Goal: Transaction & Acquisition: Book appointment/travel/reservation

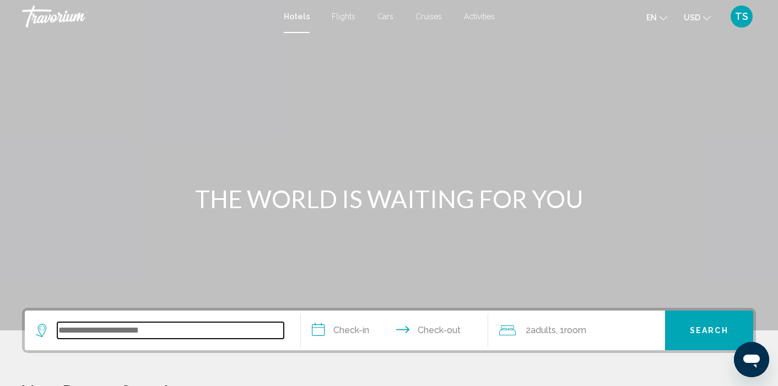
click at [88, 331] on input "Search widget" at bounding box center [170, 330] width 227 height 17
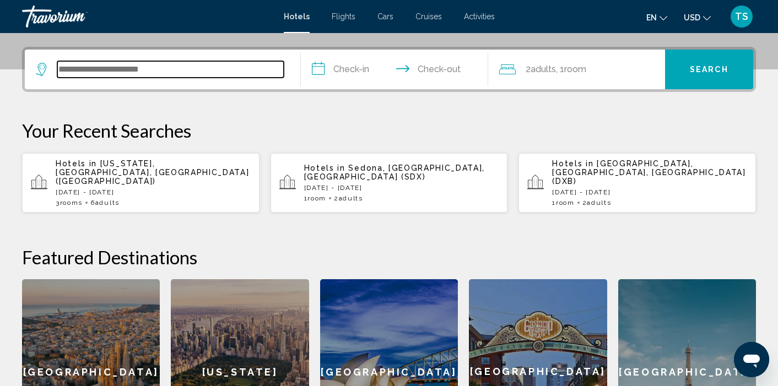
scroll to position [272, 0]
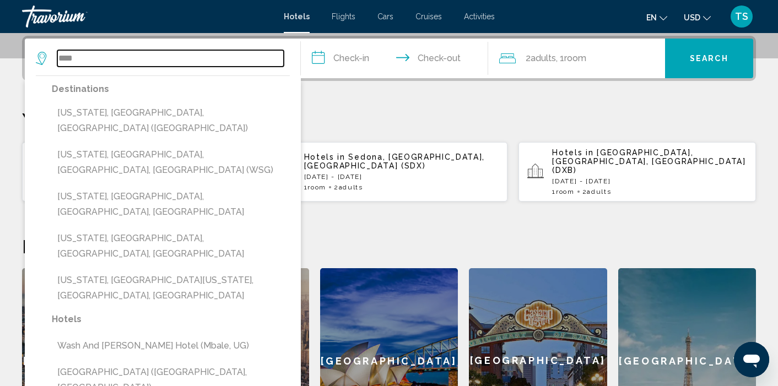
type input "****"
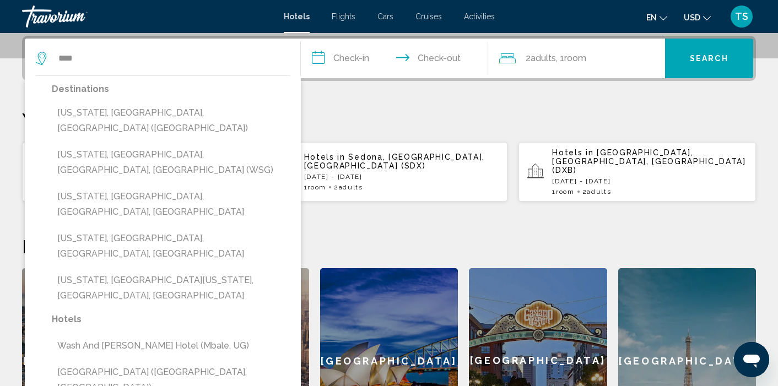
click at [368, 125] on p "Your Recent Searches" at bounding box center [389, 120] width 734 height 22
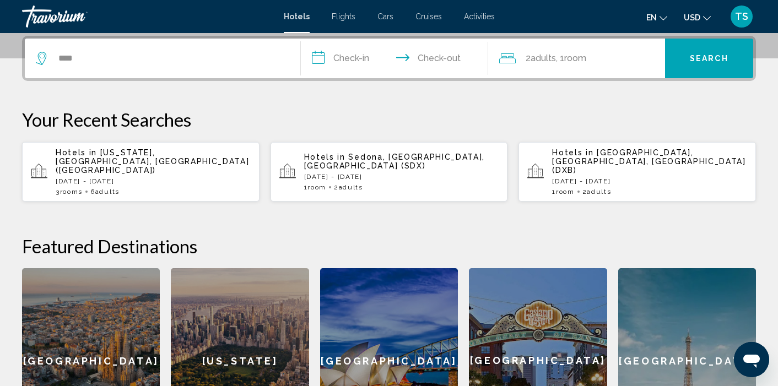
click at [163, 188] on div "3 Room rooms 6 Adult Adults" at bounding box center [153, 192] width 195 height 8
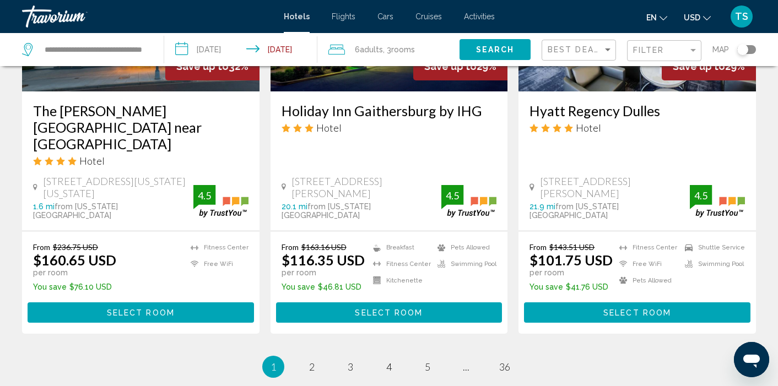
scroll to position [1483, 0]
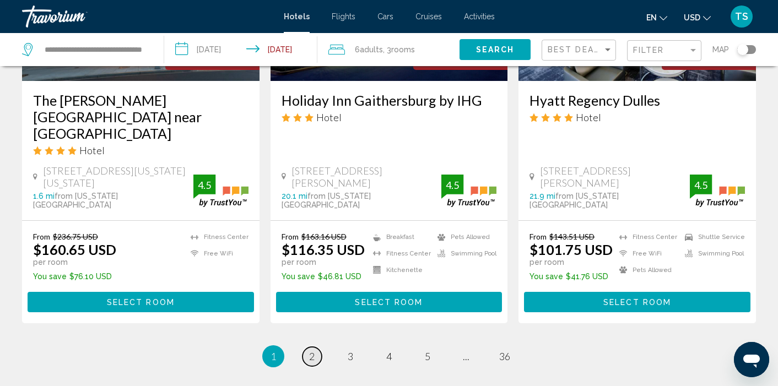
click at [304, 347] on link "page 2" at bounding box center [312, 356] width 19 height 19
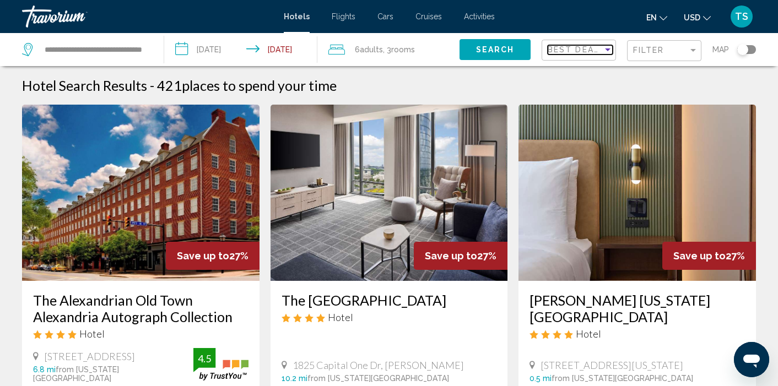
click at [609, 52] on div "Sort by" at bounding box center [608, 49] width 10 height 9
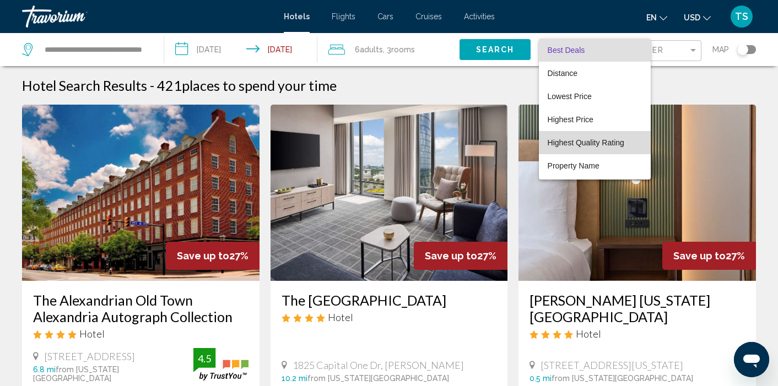
click at [582, 143] on span "Highest Quality Rating" at bounding box center [586, 142] width 77 height 9
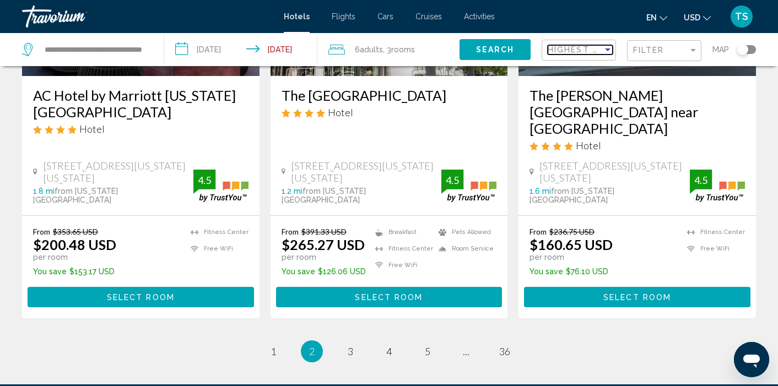
scroll to position [1493, 0]
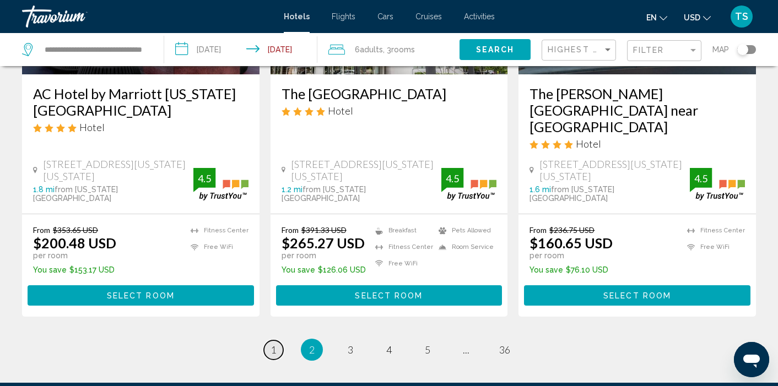
click at [274, 344] on span "1" at bounding box center [274, 350] width 6 height 12
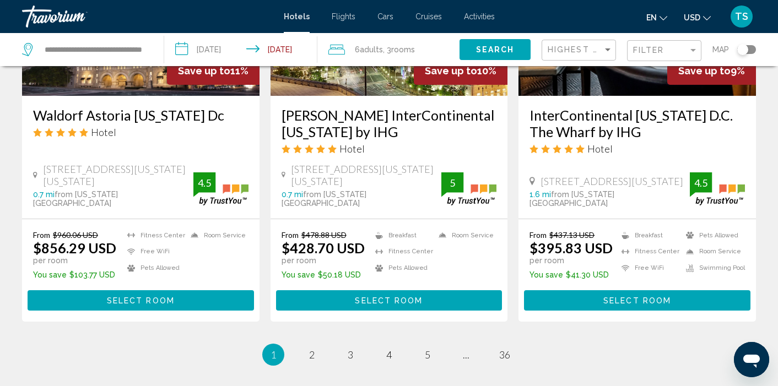
scroll to position [1494, 0]
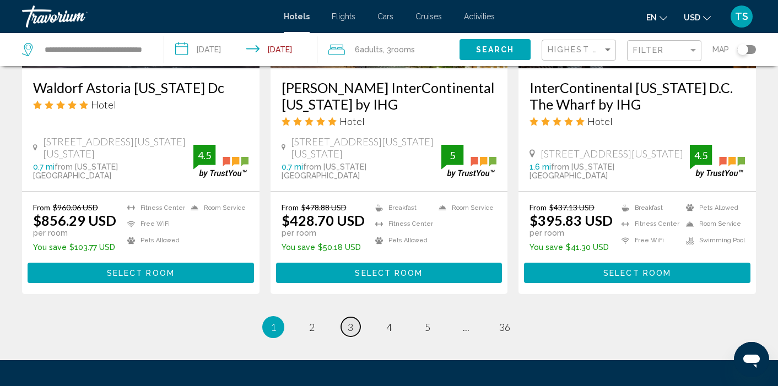
click at [351, 321] on span "3" at bounding box center [351, 327] width 6 height 12
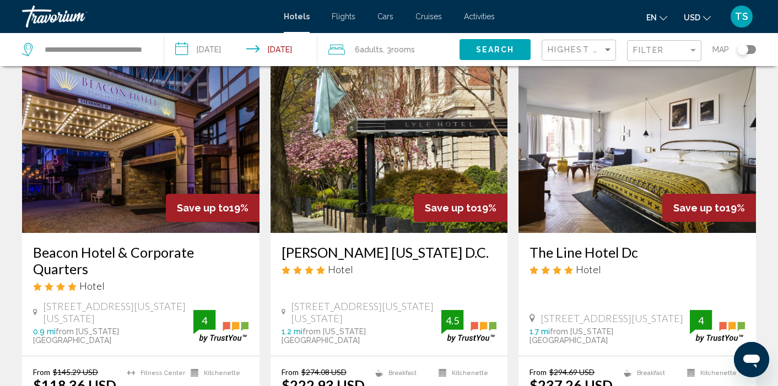
scroll to position [1300, 0]
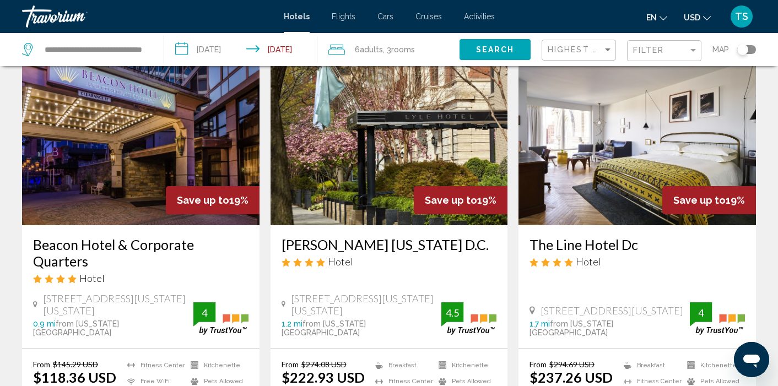
click at [134, 169] on img "Main content" at bounding box center [141, 137] width 238 height 176
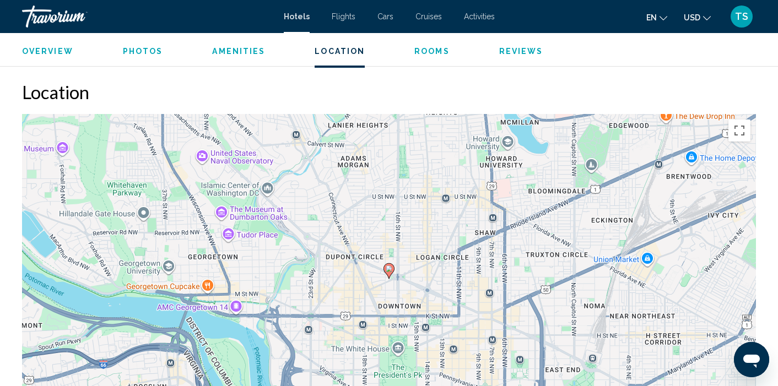
scroll to position [1010, 0]
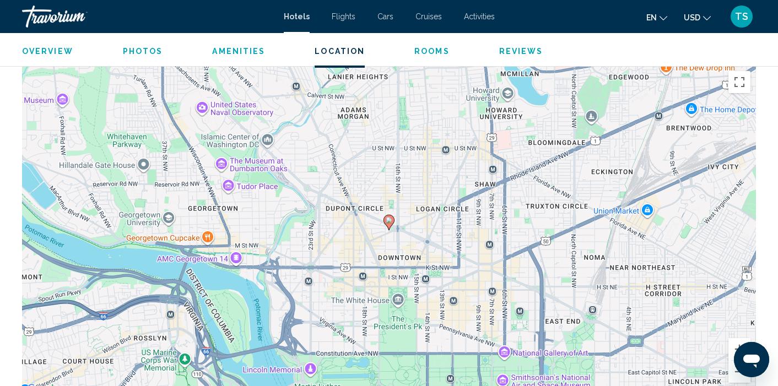
click at [432, 53] on span "Rooms" at bounding box center [431, 51] width 35 height 9
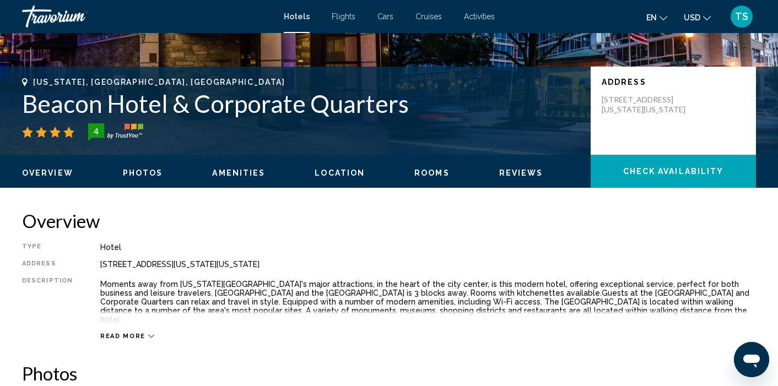
scroll to position [203, 0]
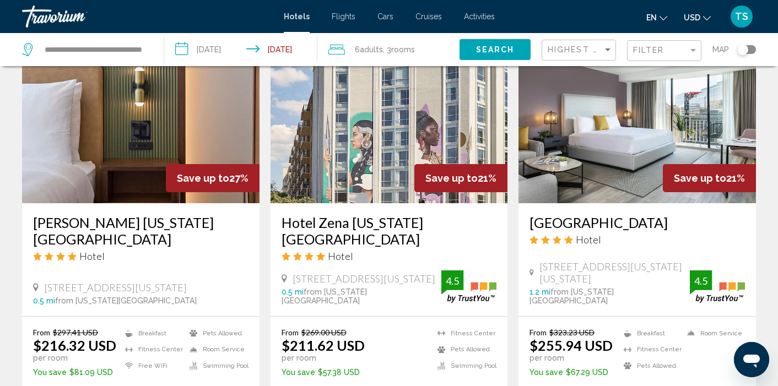
scroll to position [490, 0]
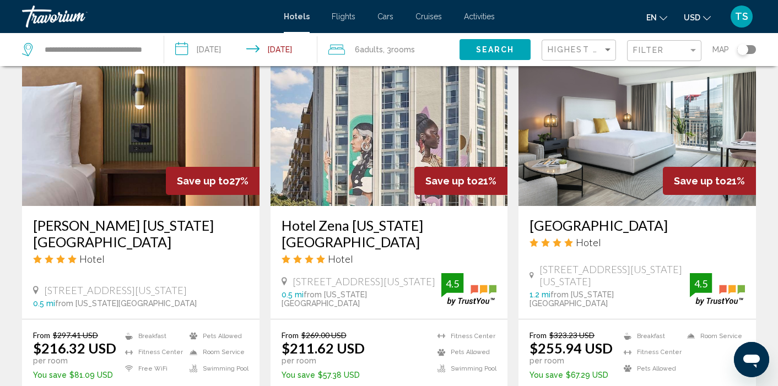
click at [111, 159] on img "Main content" at bounding box center [141, 118] width 238 height 176
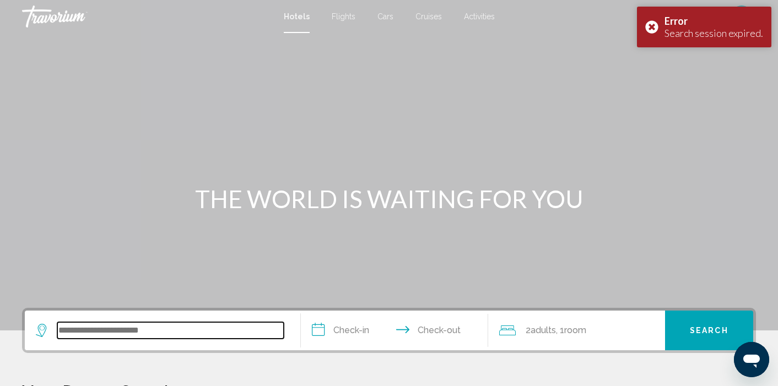
click at [93, 333] on input "Search widget" at bounding box center [170, 330] width 227 height 17
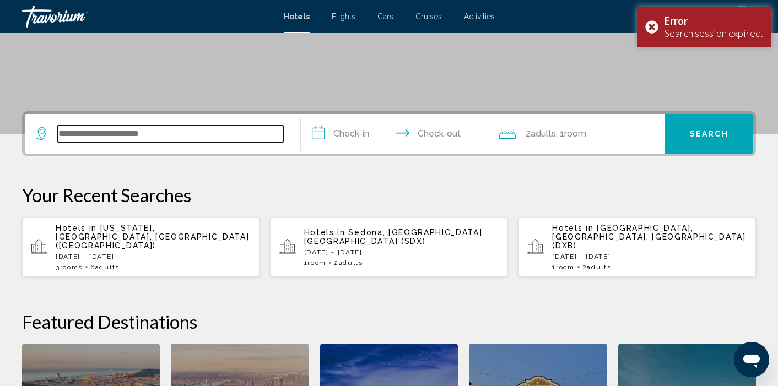
scroll to position [272, 0]
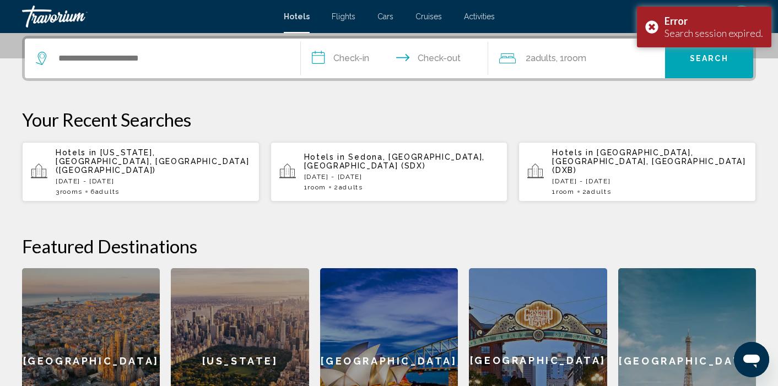
click at [157, 161] on p "Hotels in [US_STATE], [GEOGRAPHIC_DATA], [GEOGRAPHIC_DATA] ([GEOGRAPHIC_DATA])" at bounding box center [153, 161] width 195 height 26
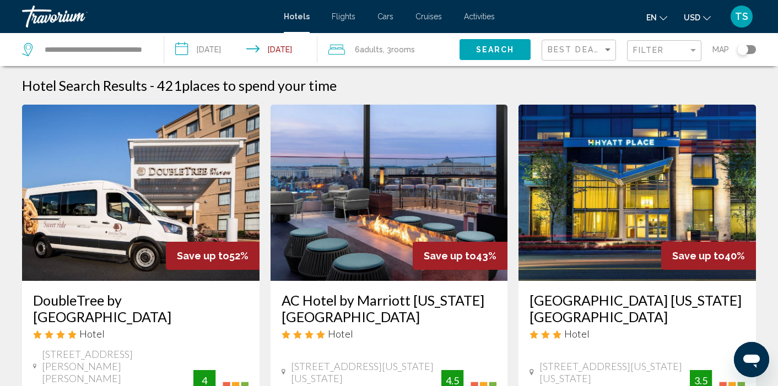
click at [381, 227] on img "Main content" at bounding box center [390, 193] width 238 height 176
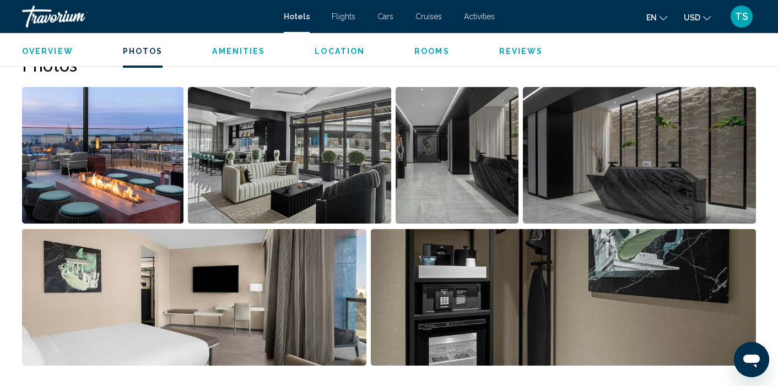
scroll to position [556, 0]
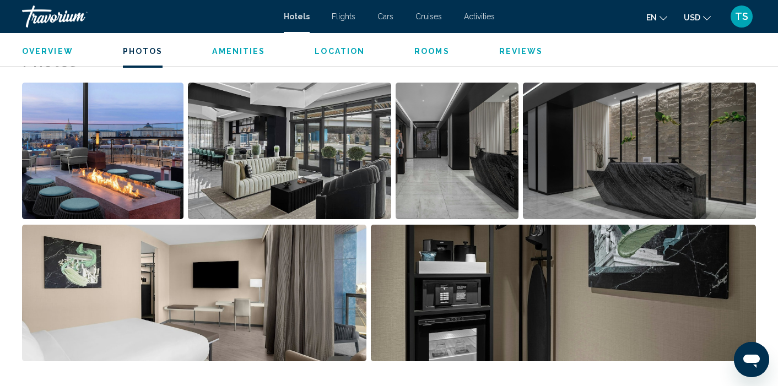
click at [432, 52] on span "Rooms" at bounding box center [431, 51] width 35 height 9
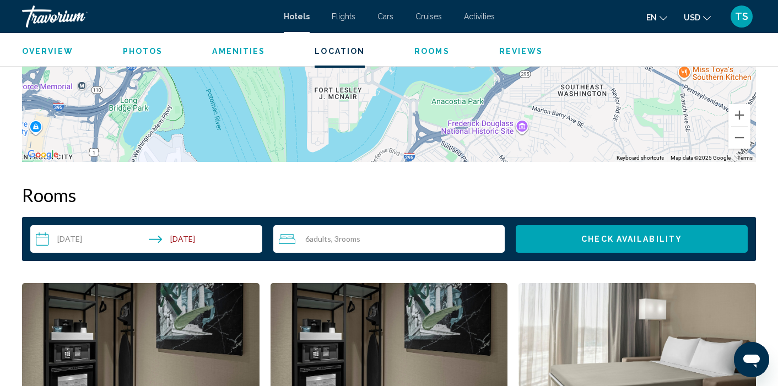
scroll to position [1173, 0]
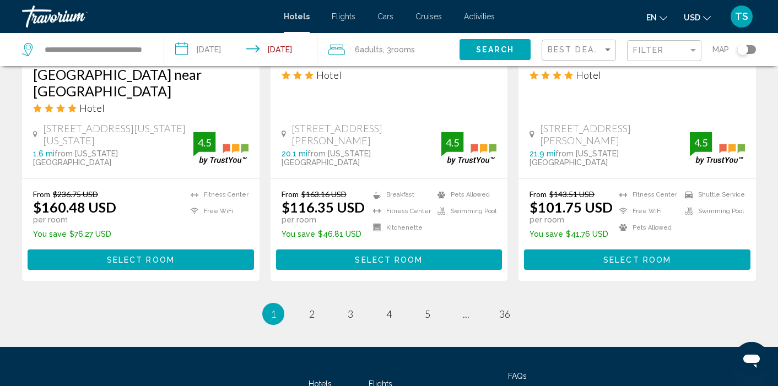
scroll to position [1523, 0]
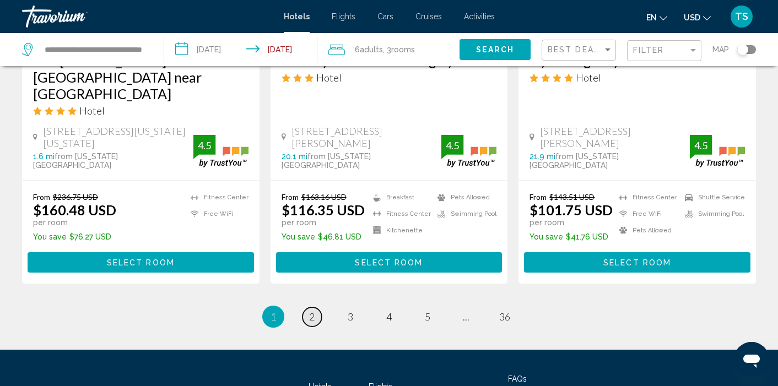
click at [311, 311] on span "2" at bounding box center [312, 317] width 6 height 12
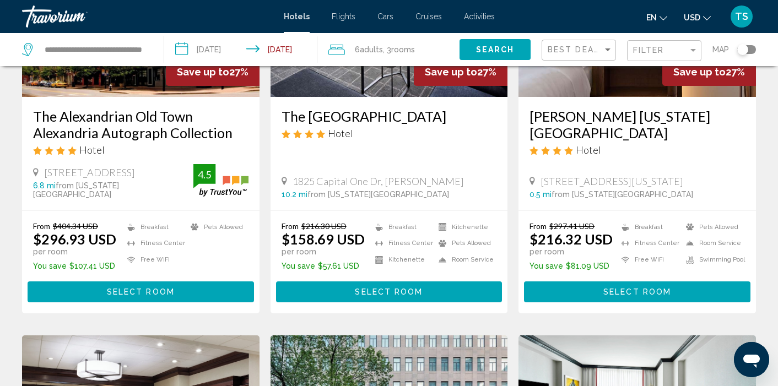
scroll to position [175, 0]
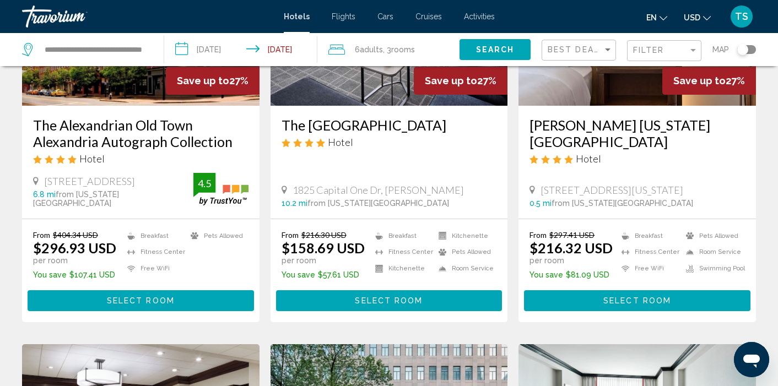
click at [611, 90] on img "Main content" at bounding box center [638, 17] width 238 height 176
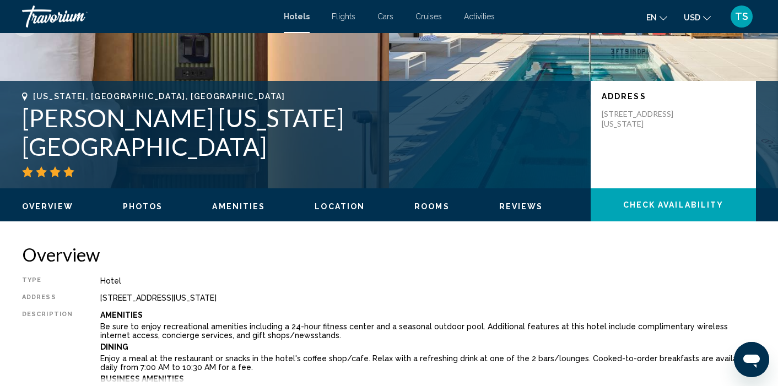
scroll to position [5, 0]
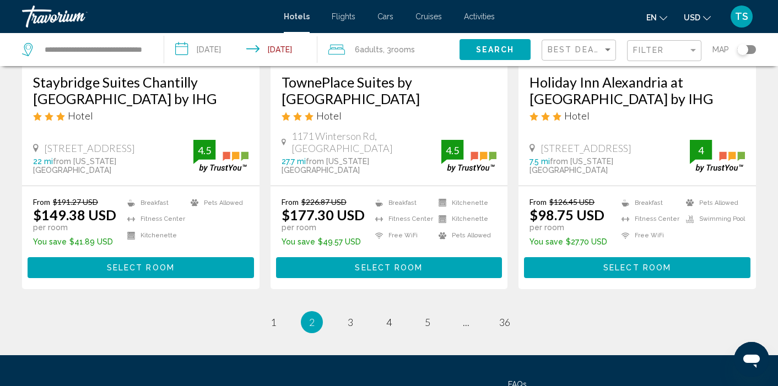
scroll to position [1478, 0]
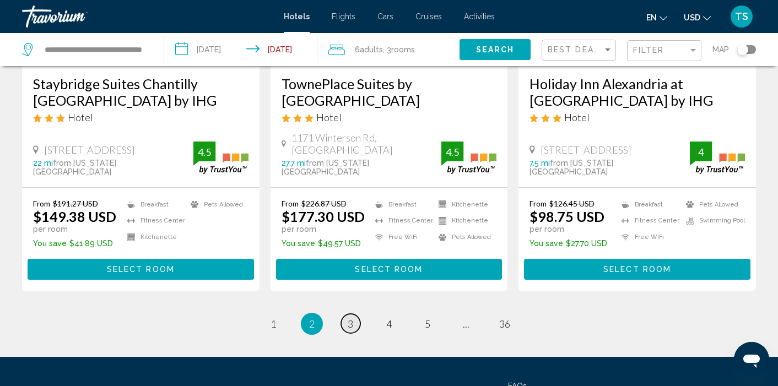
click at [352, 318] on span "3" at bounding box center [351, 324] width 6 height 12
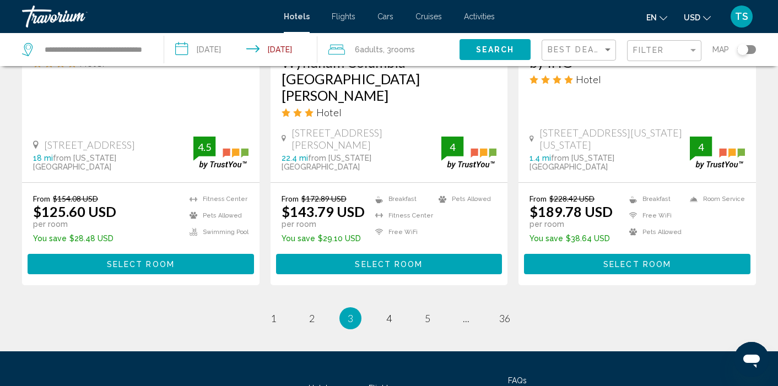
scroll to position [1512, 0]
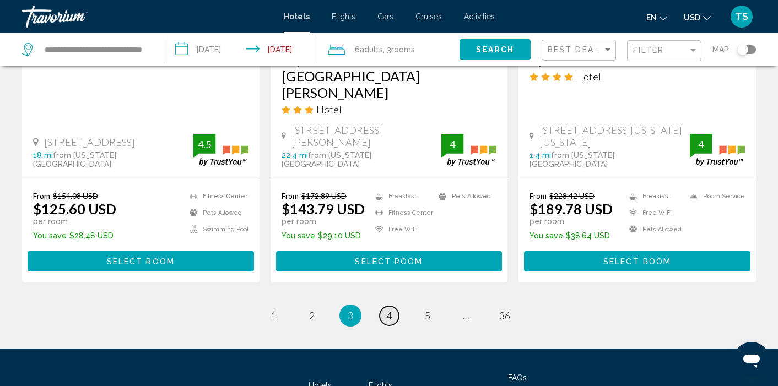
click at [390, 310] on span "4" at bounding box center [389, 316] width 6 height 12
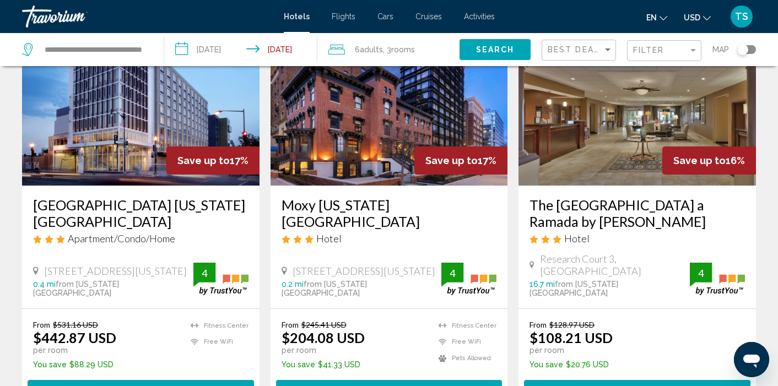
scroll to position [521, 0]
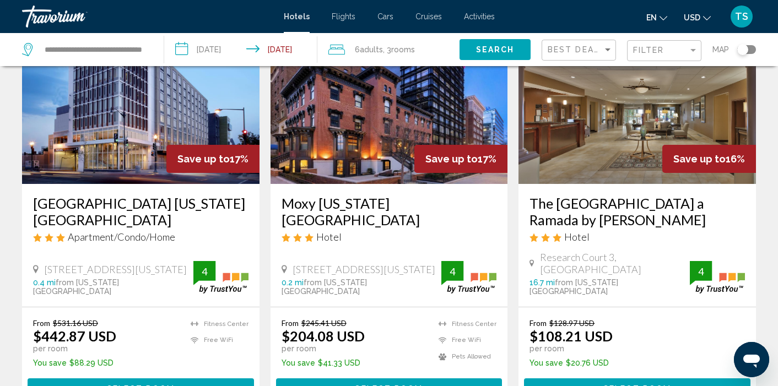
click at [368, 220] on div "Moxy [US_STATE][GEOGRAPHIC_DATA] Hotel" at bounding box center [390, 223] width 216 height 56
click at [359, 145] on img "Main content" at bounding box center [390, 96] width 238 height 176
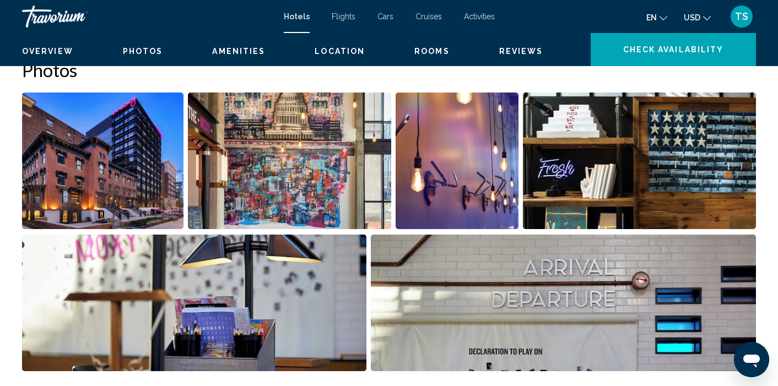
scroll to position [5, 0]
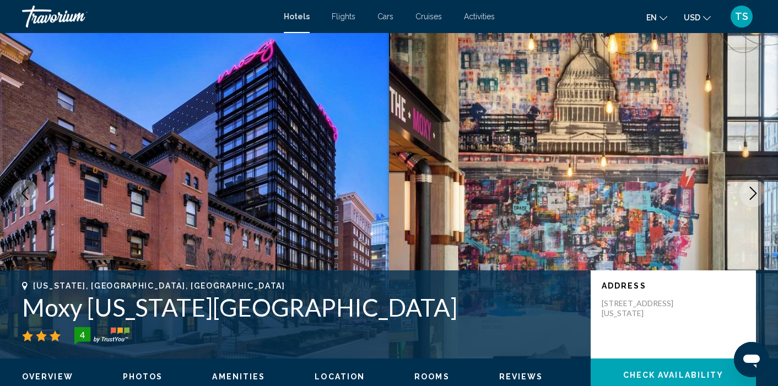
click at [422, 379] on span "Rooms" at bounding box center [431, 377] width 35 height 9
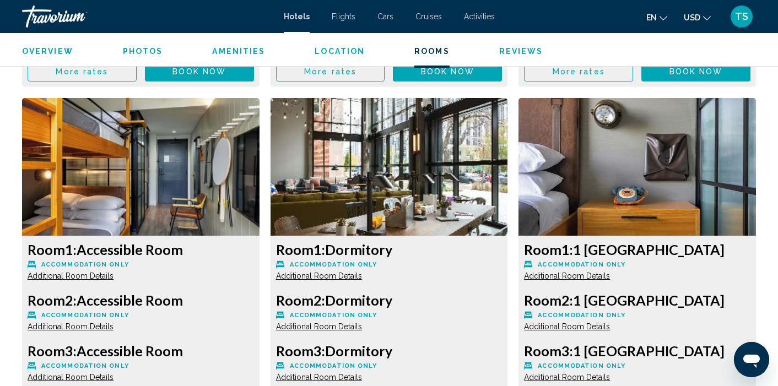
scroll to position [1978, 0]
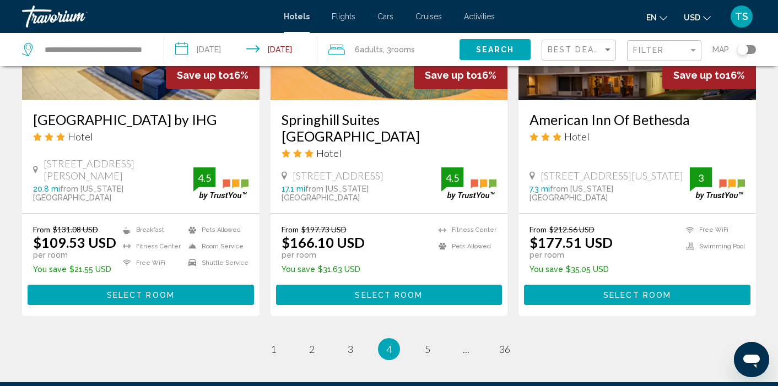
scroll to position [1463, 0]
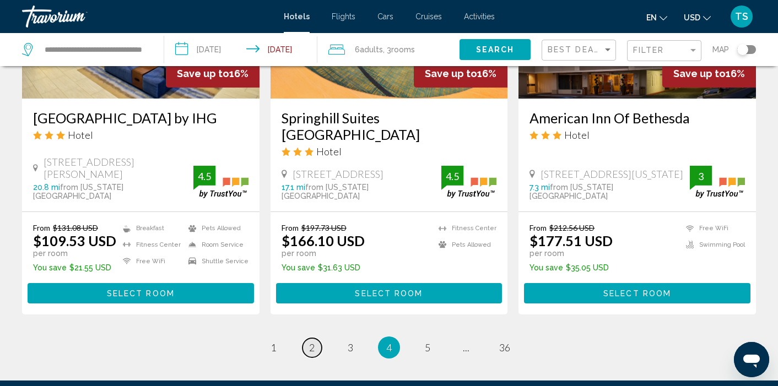
click at [314, 342] on span "2" at bounding box center [312, 348] width 6 height 12
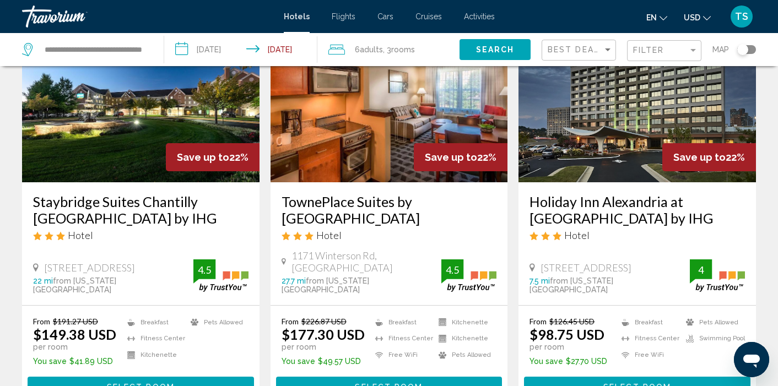
scroll to position [1365, 0]
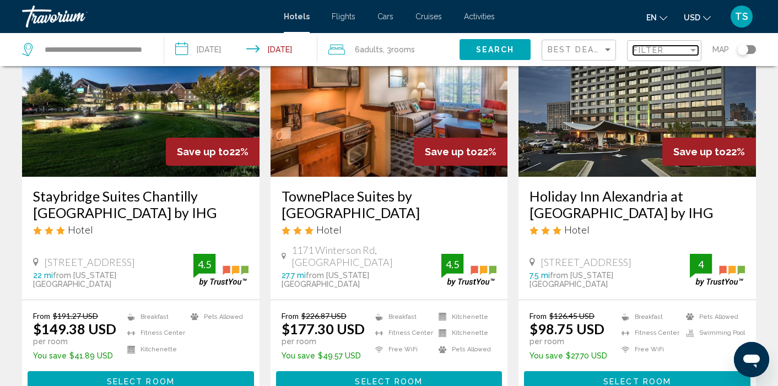
click at [693, 49] on div "Filter" at bounding box center [694, 50] width 6 height 3
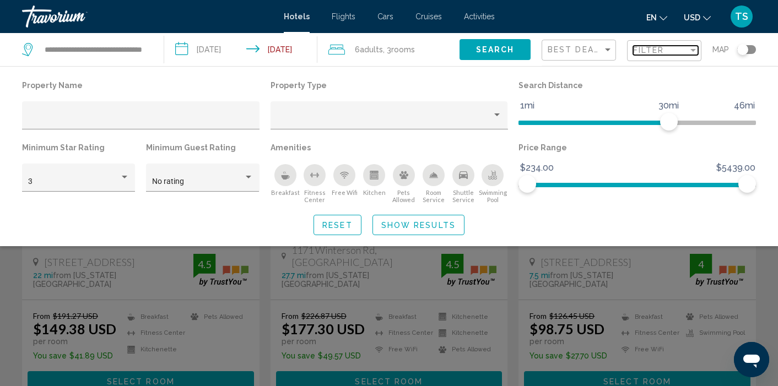
click at [693, 49] on div "Filter" at bounding box center [694, 50] width 6 height 3
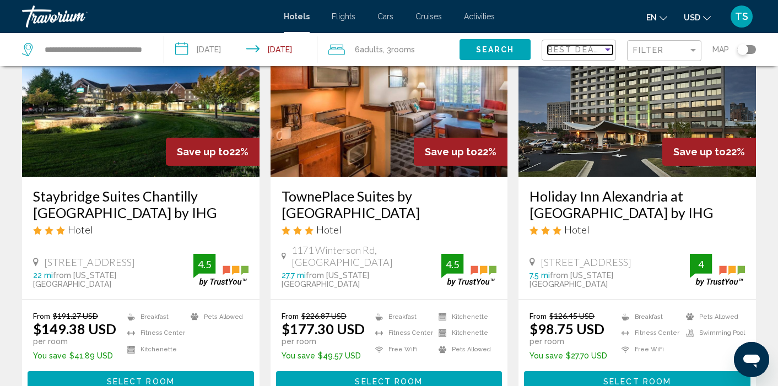
click at [608, 52] on div "Sort by" at bounding box center [608, 49] width 10 height 9
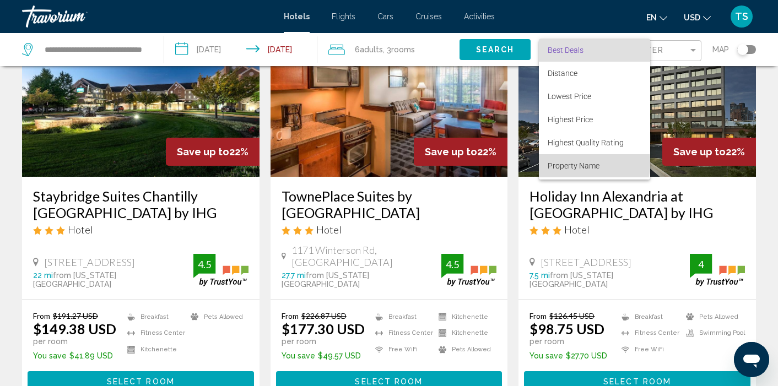
click at [569, 163] on span "Property Name" at bounding box center [574, 165] width 52 height 9
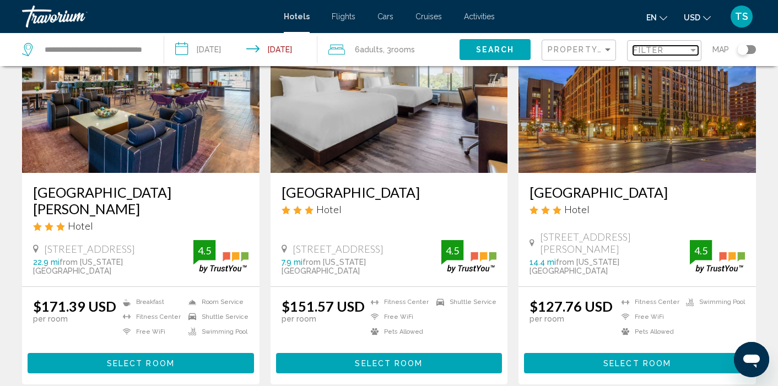
click at [654, 50] on span "Filter" at bounding box center [648, 50] width 31 height 9
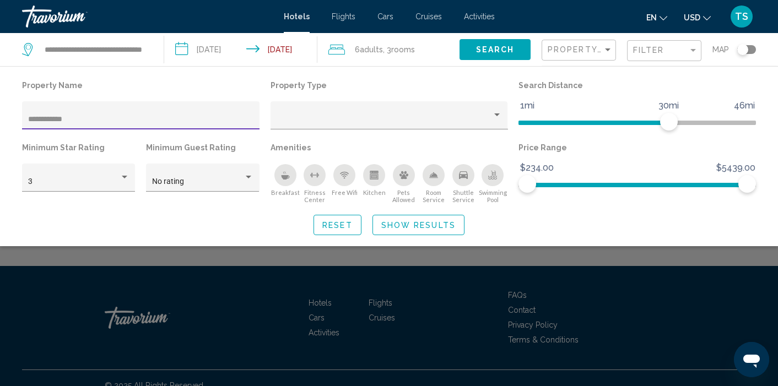
scroll to position [297, 0]
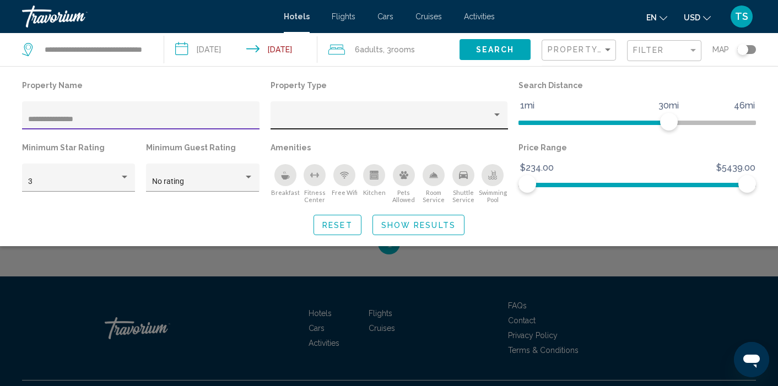
type input "**********"
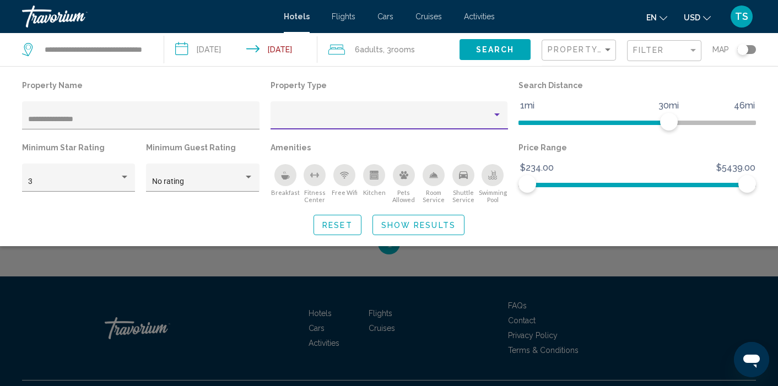
click at [498, 117] on div "Property type" at bounding box center [497, 115] width 10 height 9
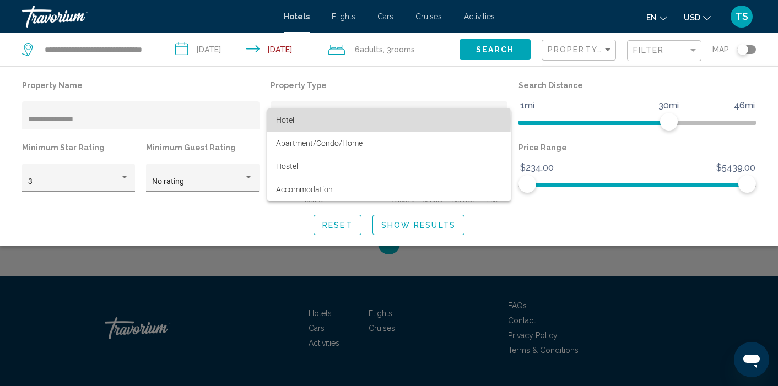
click at [293, 121] on span "Hotel" at bounding box center [285, 120] width 18 height 9
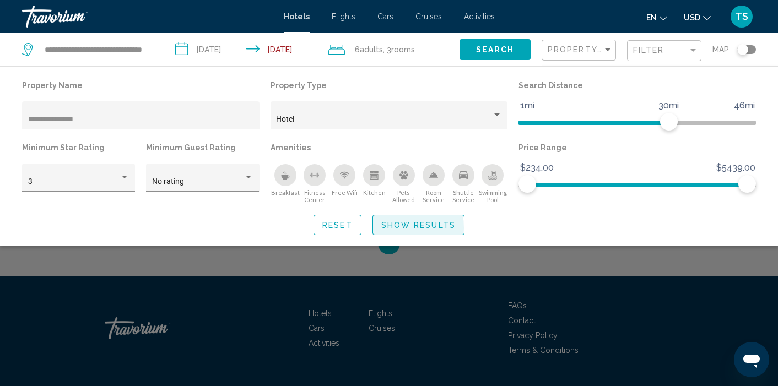
click at [391, 229] on span "Show Results" at bounding box center [418, 225] width 74 height 9
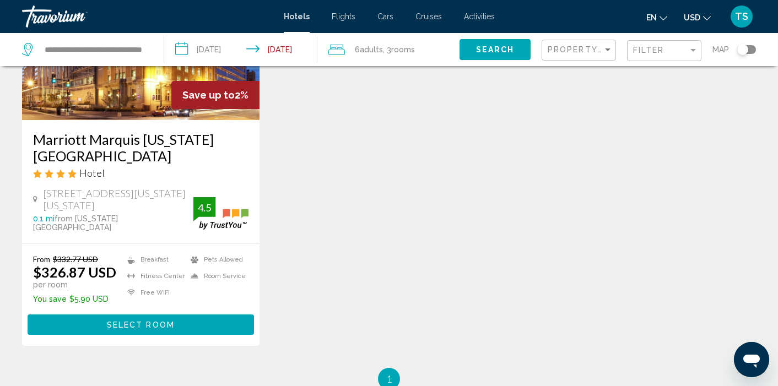
scroll to position [158, 0]
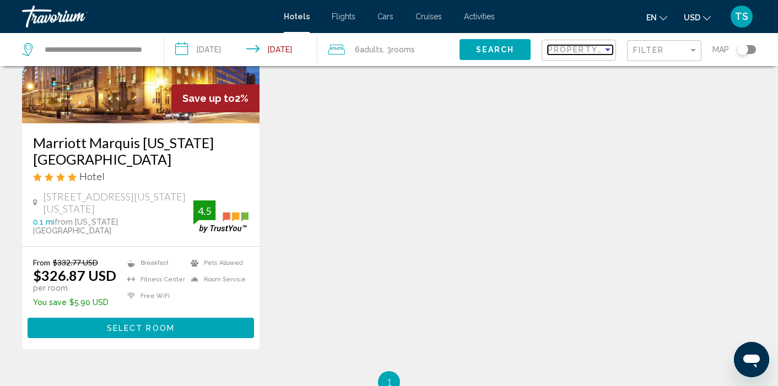
click at [607, 52] on div "Sort by" at bounding box center [608, 49] width 10 height 9
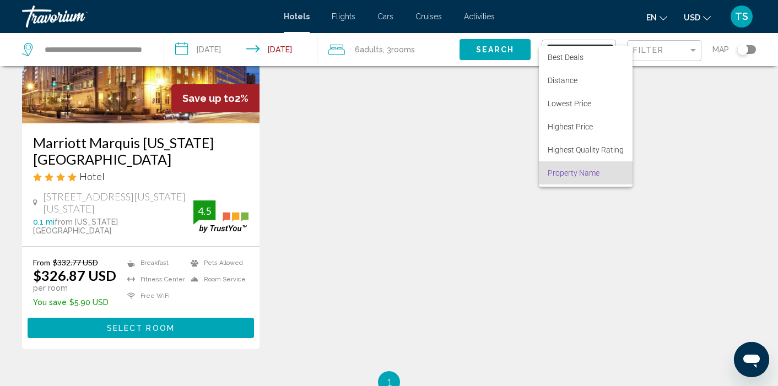
scroll to position [21, 0]
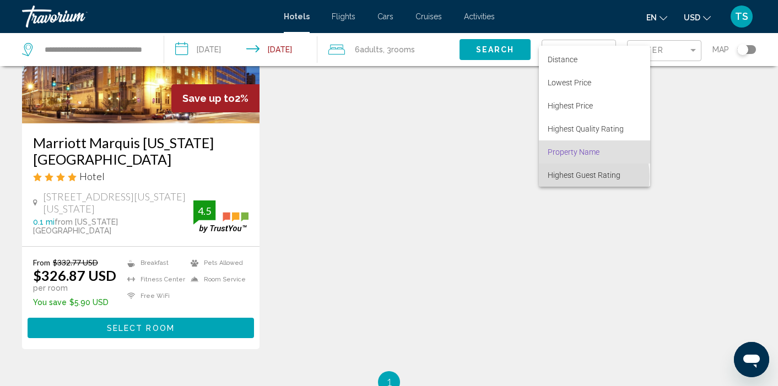
click at [567, 177] on span "Highest Guest Rating" at bounding box center [584, 175] width 73 height 9
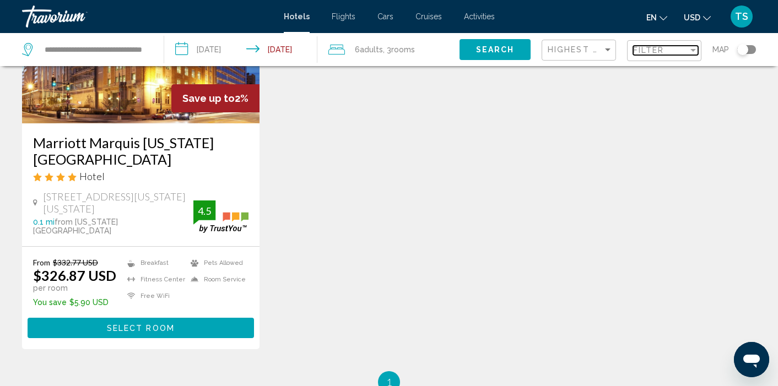
click at [693, 50] on div "Filter" at bounding box center [694, 50] width 6 height 3
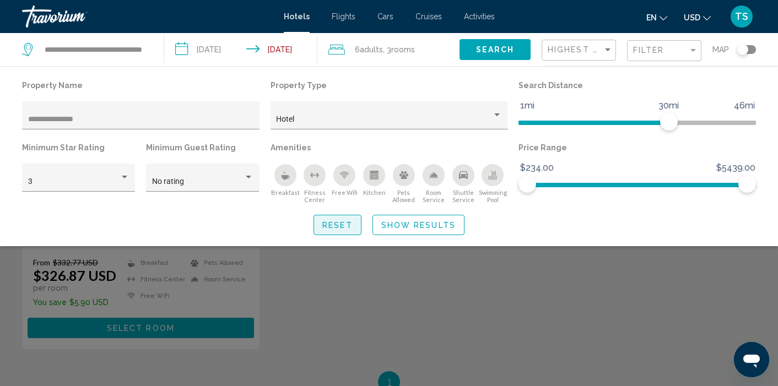
click at [328, 225] on span "Reset" at bounding box center [337, 225] width 30 height 9
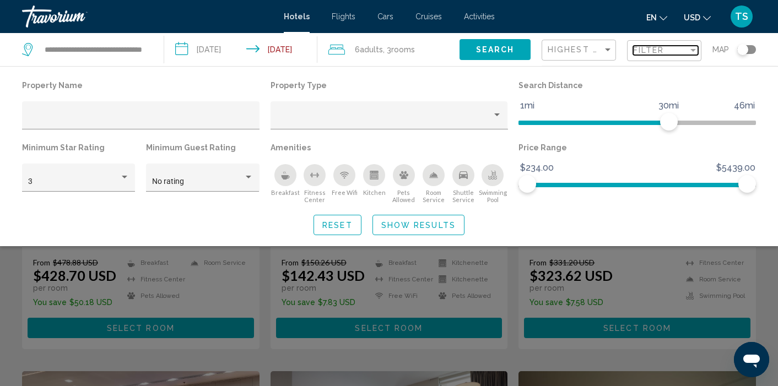
click at [681, 53] on div "Filter" at bounding box center [660, 50] width 55 height 9
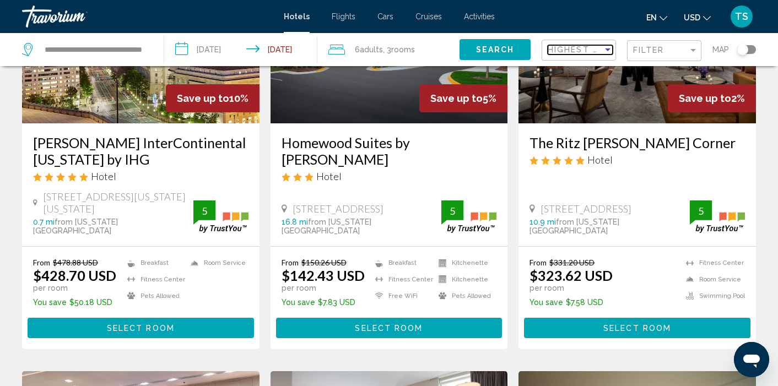
click at [609, 52] on div "Sort by" at bounding box center [608, 49] width 10 height 9
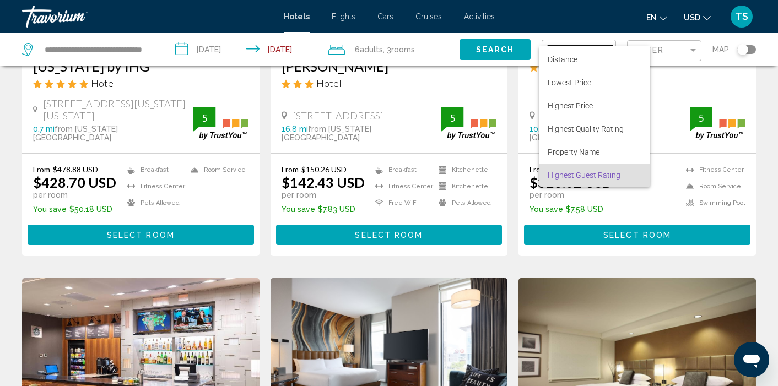
scroll to position [255, 0]
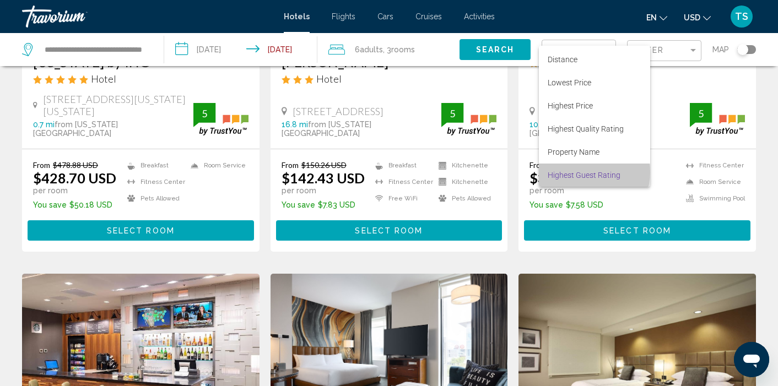
click at [588, 173] on span "Highest Guest Rating" at bounding box center [584, 175] width 73 height 9
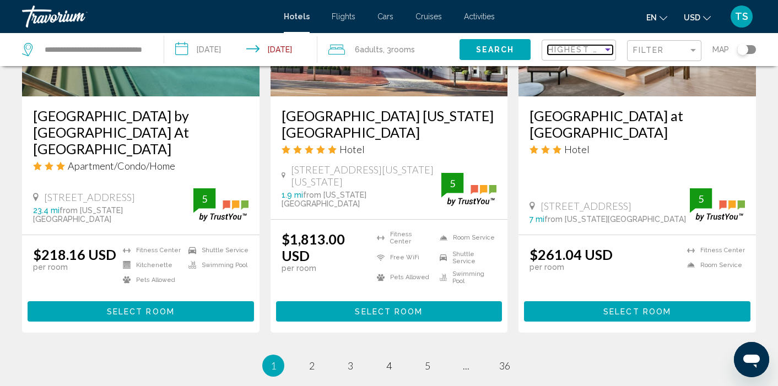
scroll to position [1450, 0]
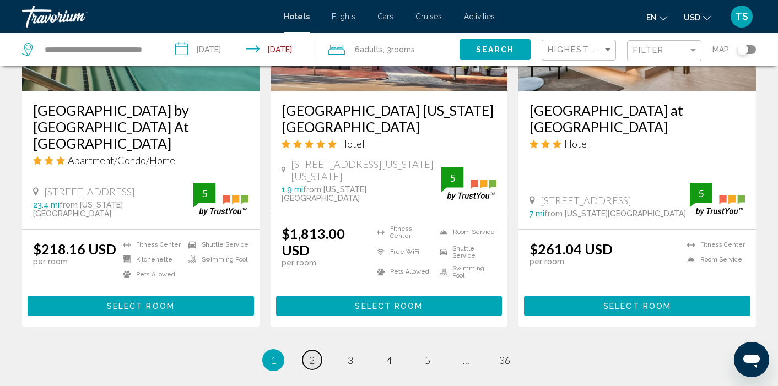
click at [310, 354] on span "2" at bounding box center [312, 360] width 6 height 12
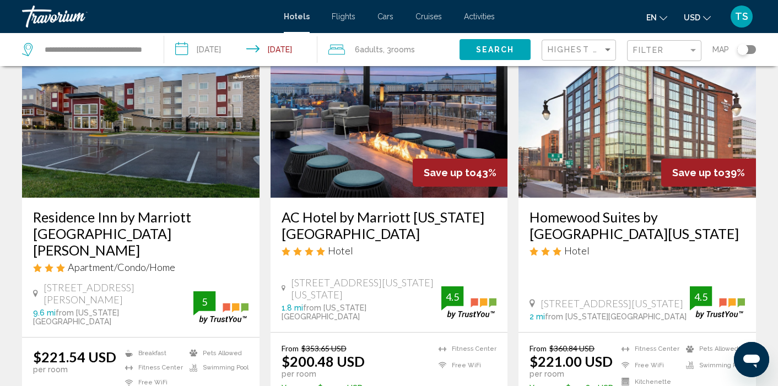
scroll to position [85, 0]
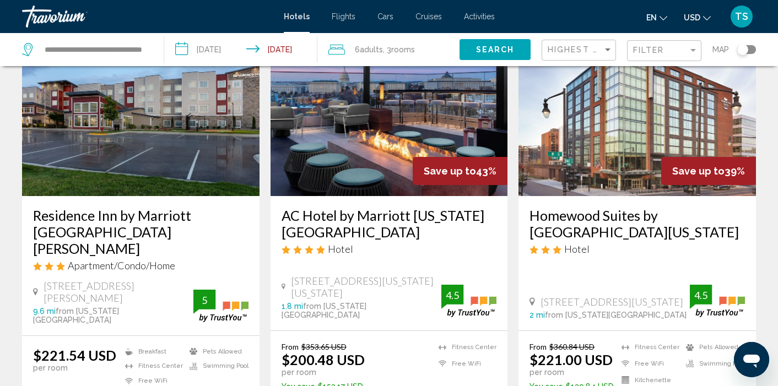
click at [371, 155] on img "Main content" at bounding box center [390, 108] width 238 height 176
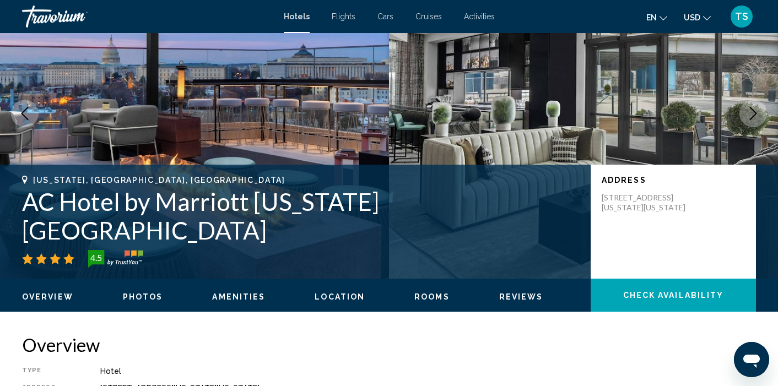
scroll to position [5, 0]
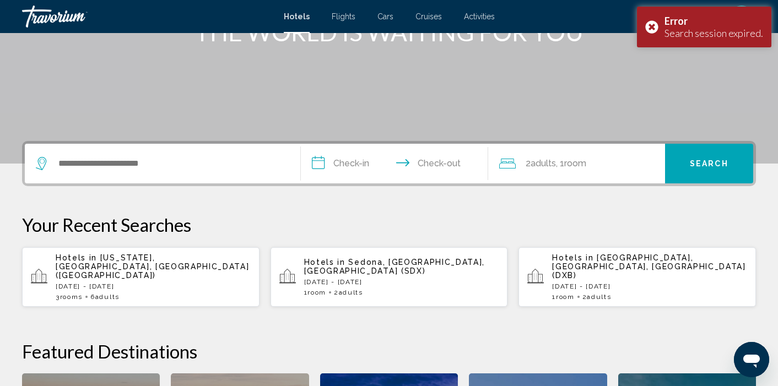
scroll to position [192, 0]
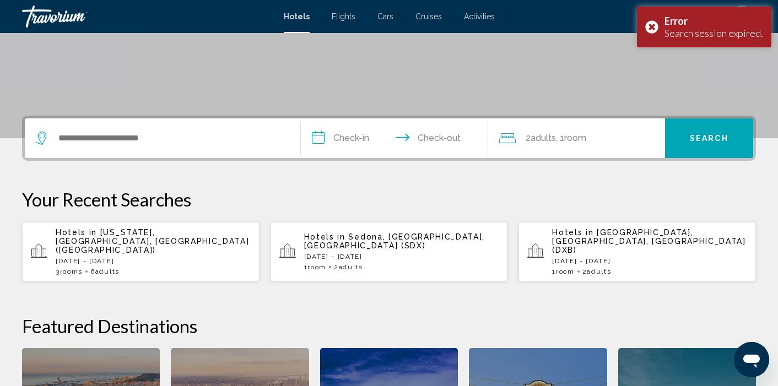
click at [139, 257] on p "[DATE] - [DATE]" at bounding box center [153, 261] width 195 height 8
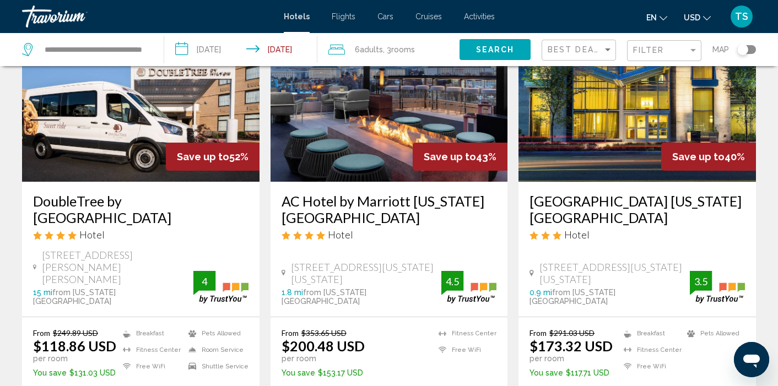
scroll to position [101, 0]
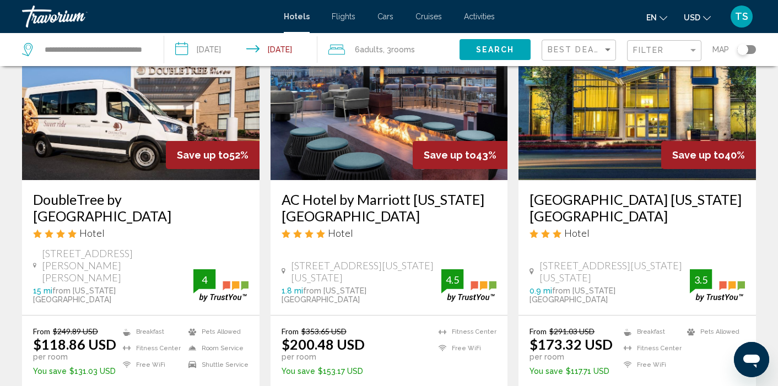
click at [614, 133] on img "Main content" at bounding box center [638, 92] width 238 height 176
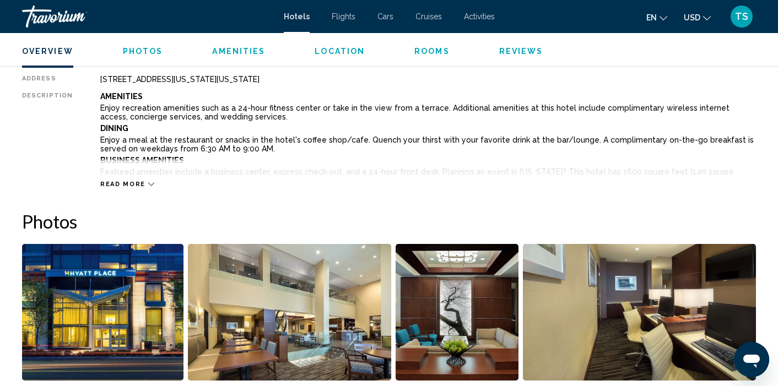
scroll to position [381, 0]
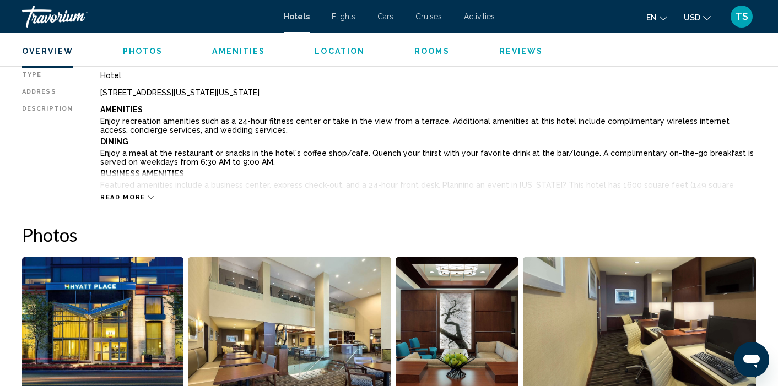
click at [425, 51] on span "Rooms" at bounding box center [431, 51] width 35 height 9
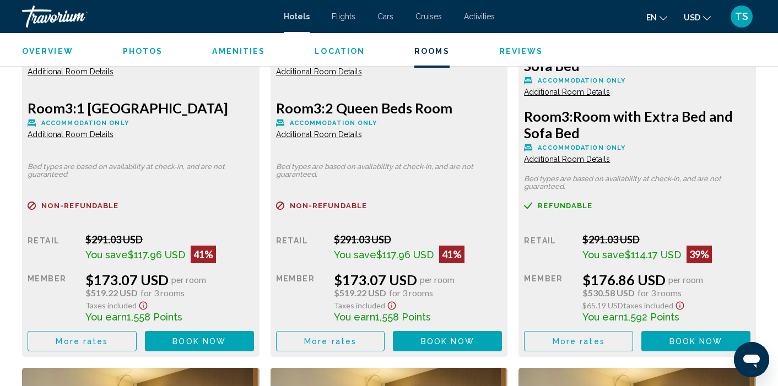
scroll to position [1771, 0]
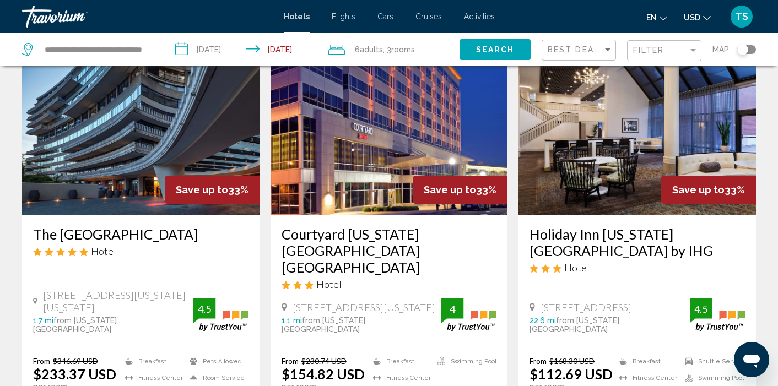
scroll to position [919, 0]
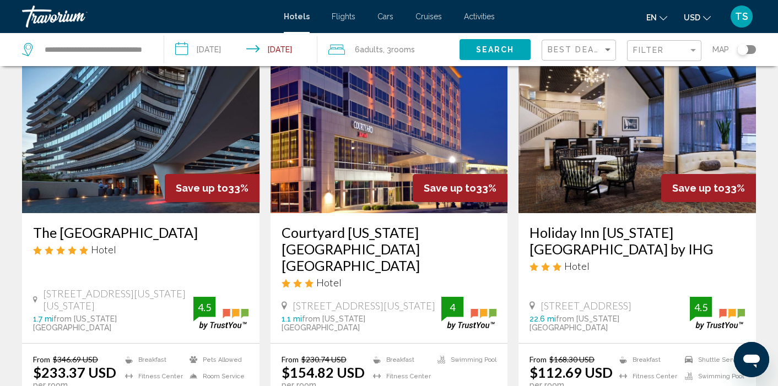
click at [357, 164] on img "Main content" at bounding box center [390, 125] width 238 height 176
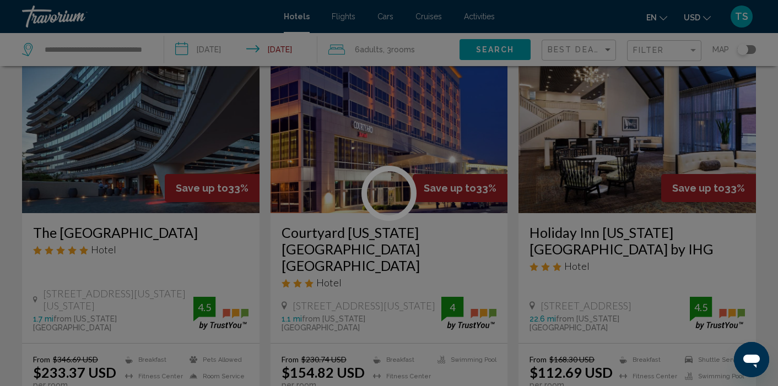
scroll to position [5, 0]
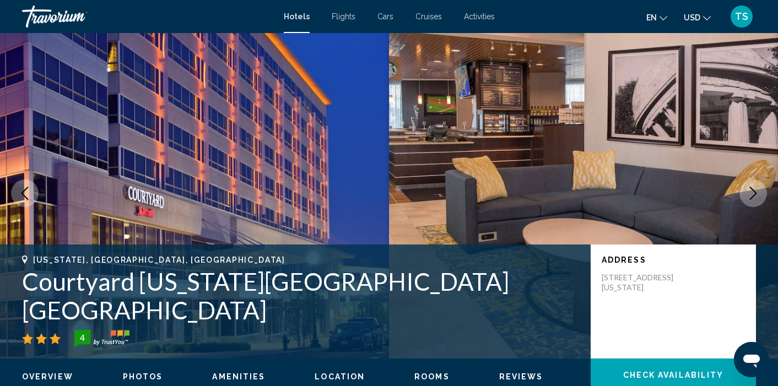
click at [425, 374] on span "Rooms" at bounding box center [431, 377] width 35 height 9
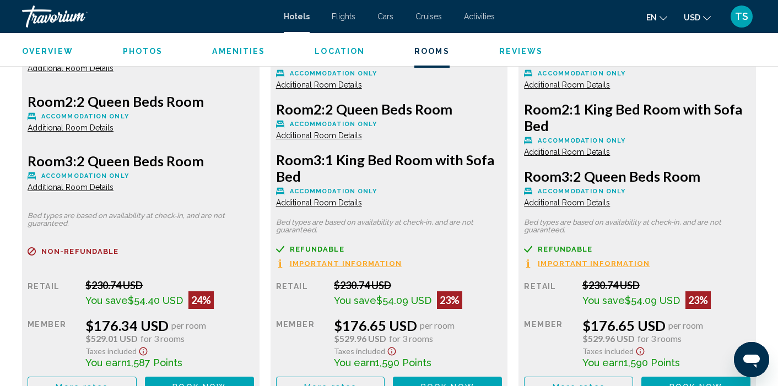
scroll to position [2150, 0]
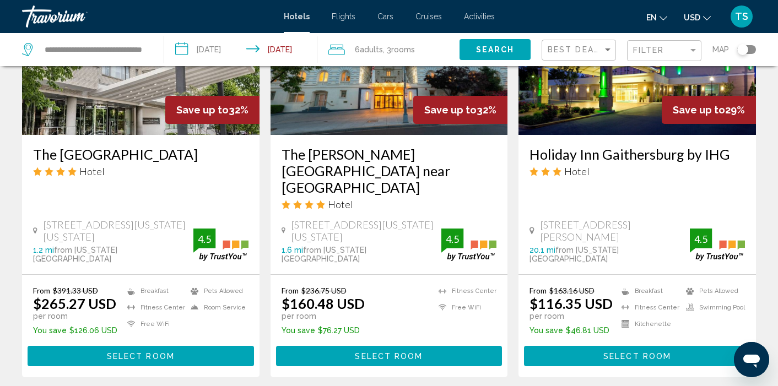
scroll to position [1425, 0]
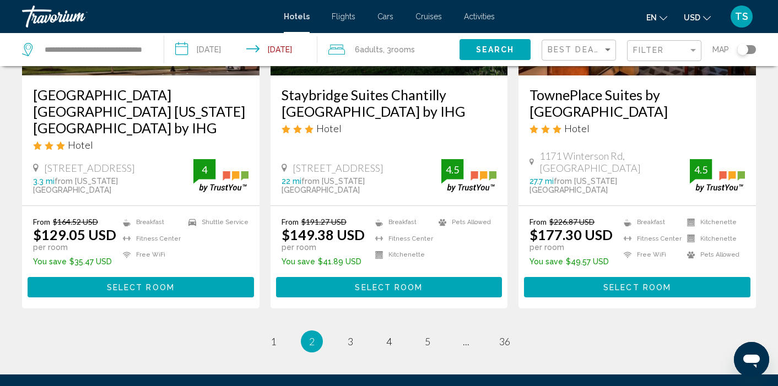
scroll to position [1448, 0]
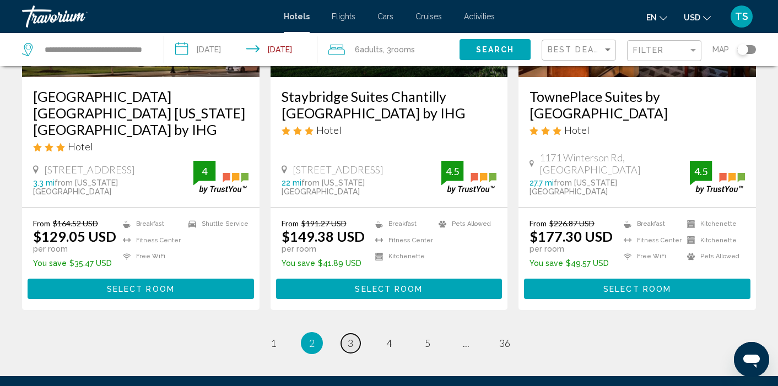
click at [349, 337] on span "3" at bounding box center [351, 343] width 6 height 12
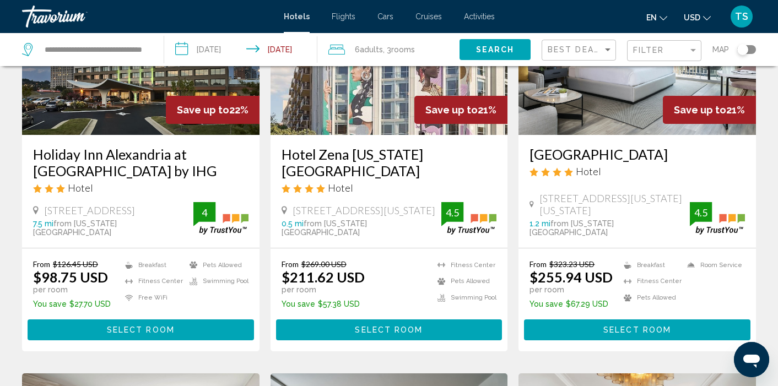
scroll to position [153, 0]
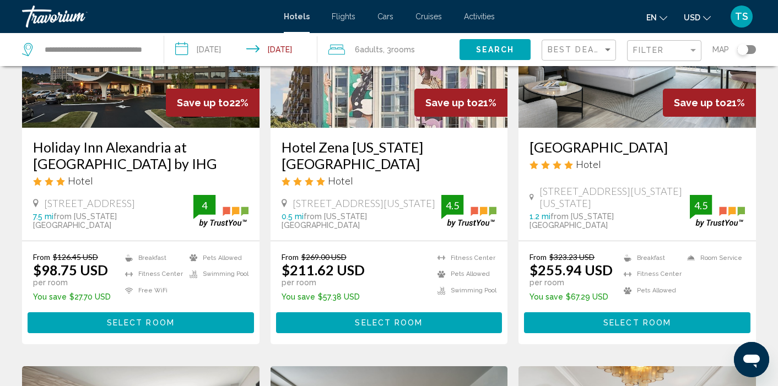
click at [141, 108] on img "Main content" at bounding box center [141, 39] width 238 height 176
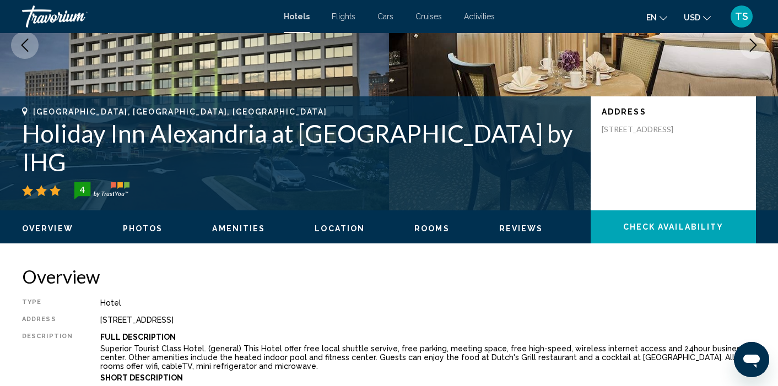
scroll to position [5, 0]
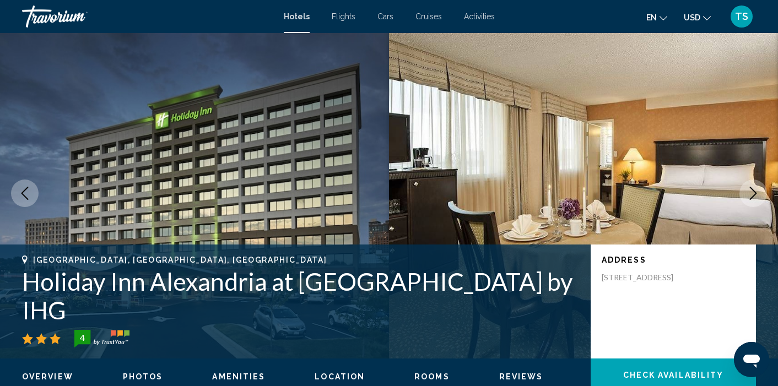
click at [418, 375] on span "Rooms" at bounding box center [431, 377] width 35 height 9
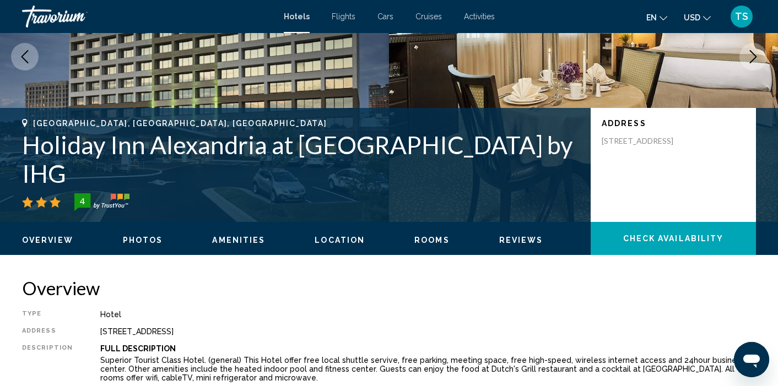
scroll to position [212, 0]
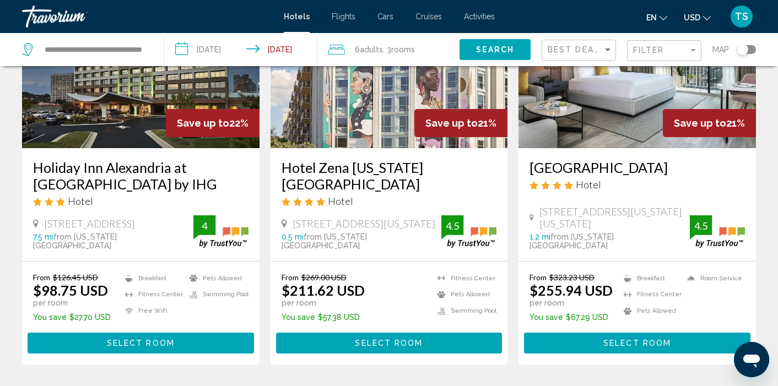
scroll to position [134, 0]
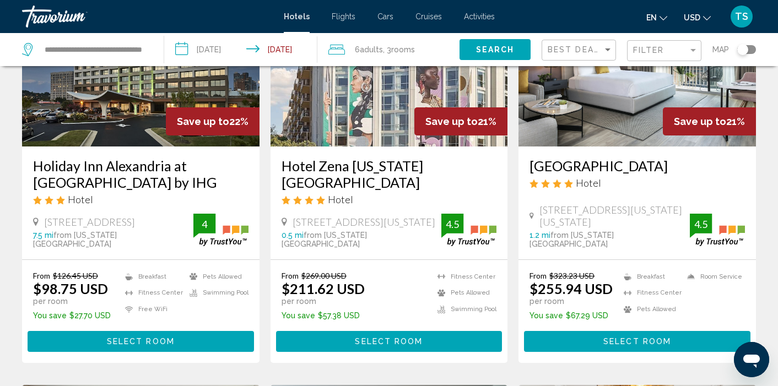
click at [344, 112] on img "Main content" at bounding box center [390, 58] width 238 height 176
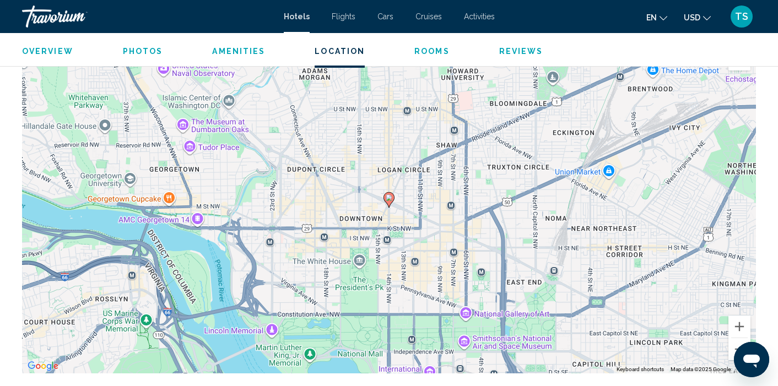
scroll to position [1050, 0]
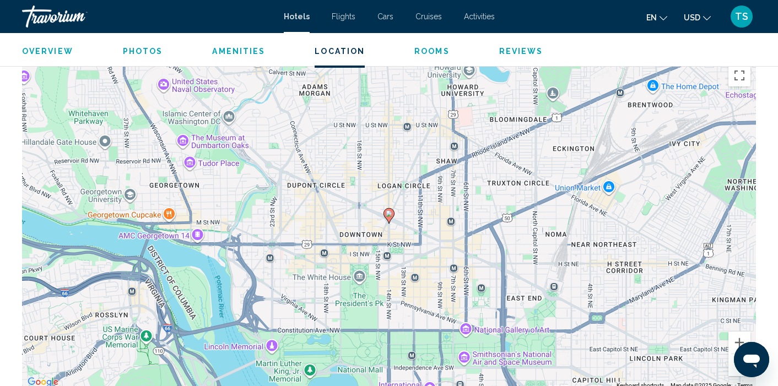
click at [429, 49] on span "Rooms" at bounding box center [431, 51] width 35 height 9
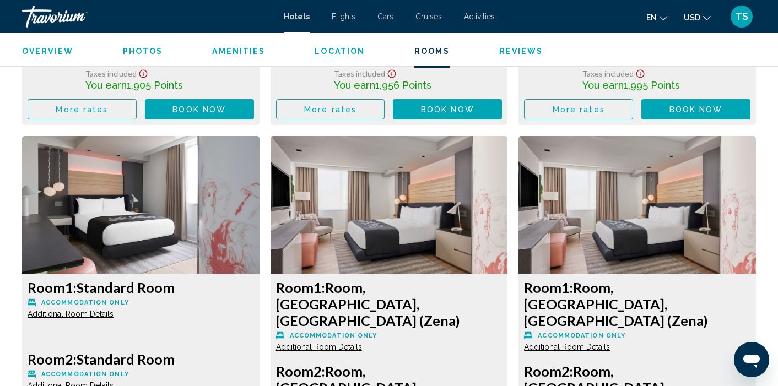
scroll to position [2021, 0]
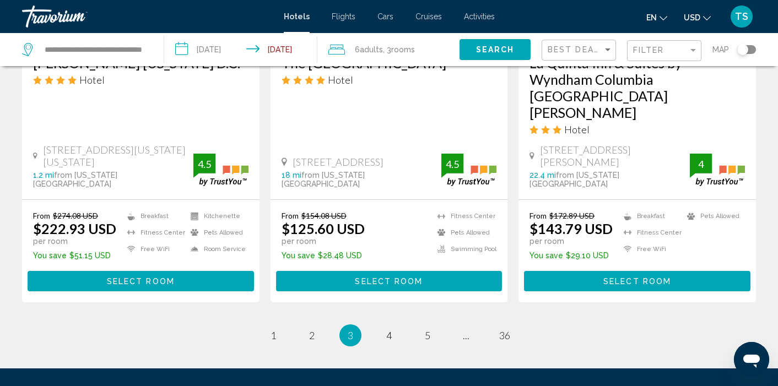
scroll to position [1514, 0]
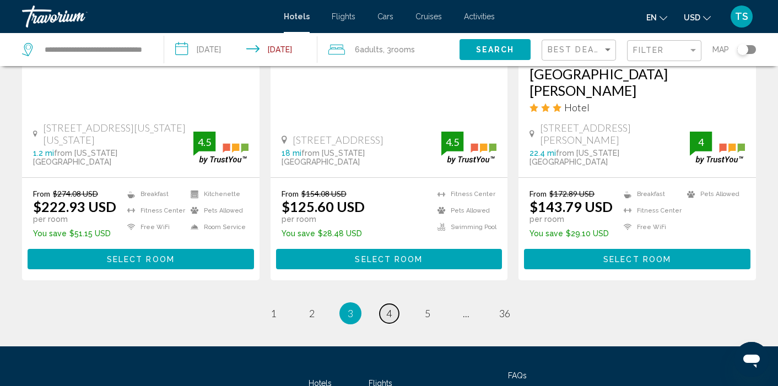
click at [393, 304] on link "page 4" at bounding box center [389, 313] width 19 height 19
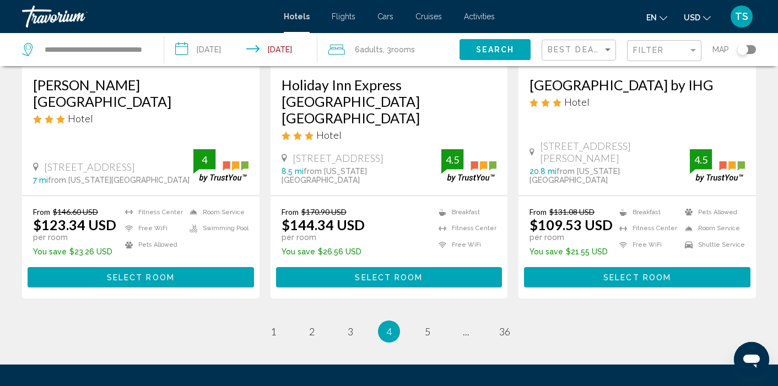
scroll to position [1483, 0]
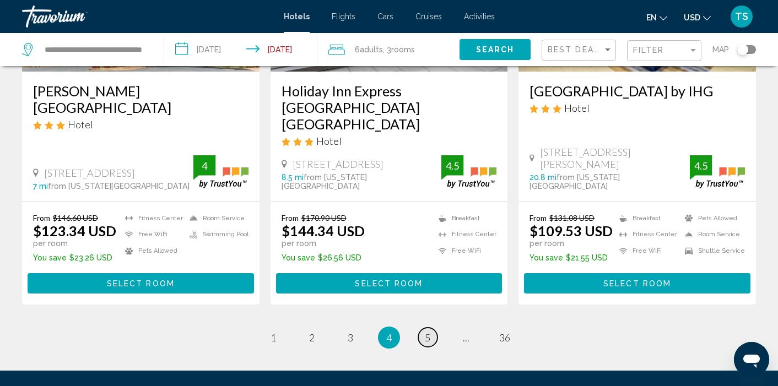
click at [429, 332] on span "5" at bounding box center [428, 338] width 6 height 12
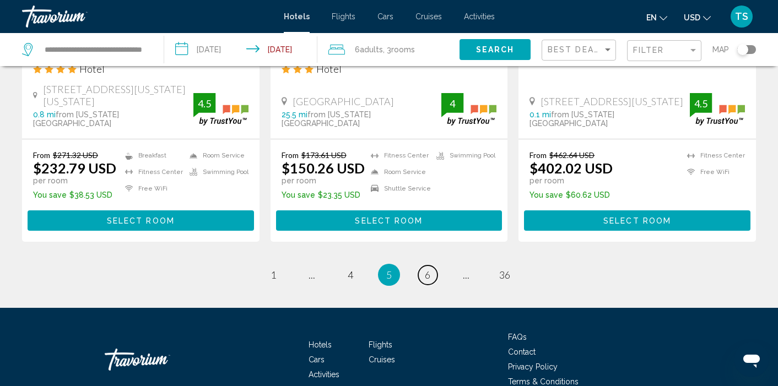
scroll to position [1548, 0]
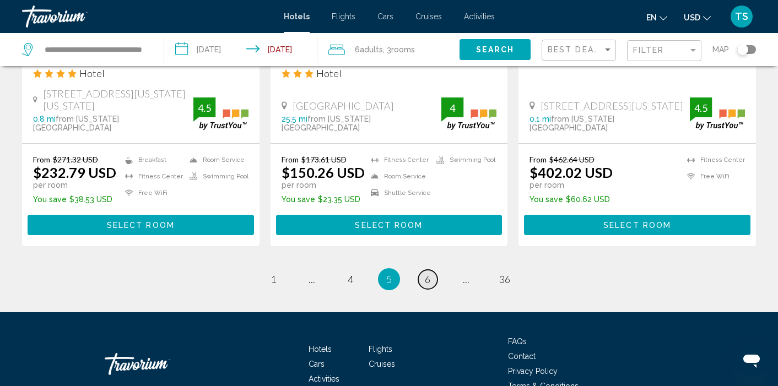
click at [430, 273] on span "6" at bounding box center [428, 279] width 6 height 12
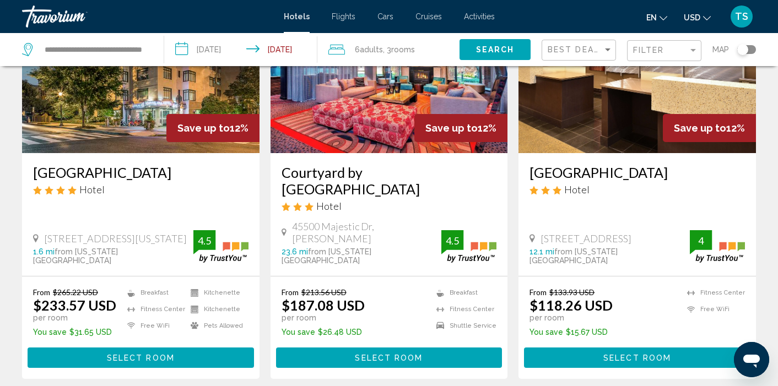
scroll to position [1436, 0]
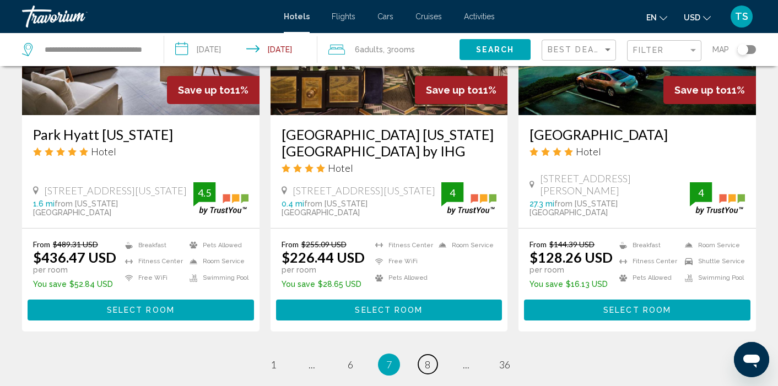
scroll to position [1424, 0]
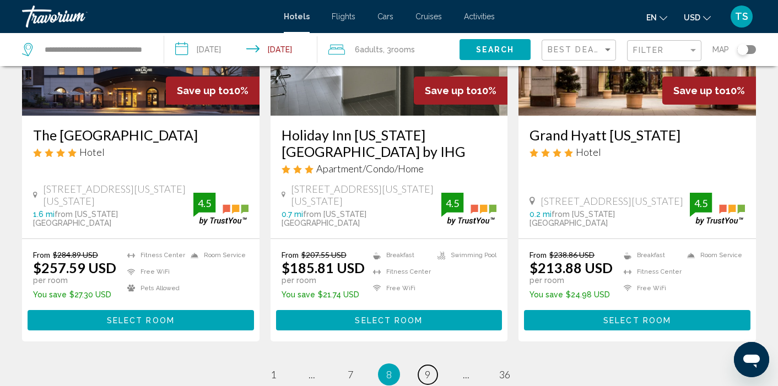
scroll to position [1429, 0]
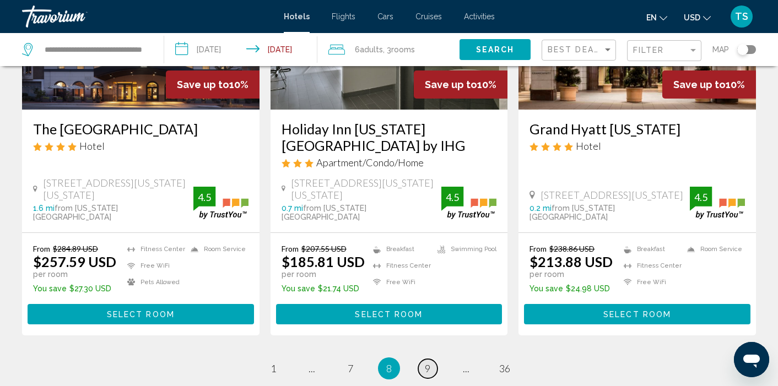
click at [429, 363] on span "9" at bounding box center [428, 369] width 6 height 12
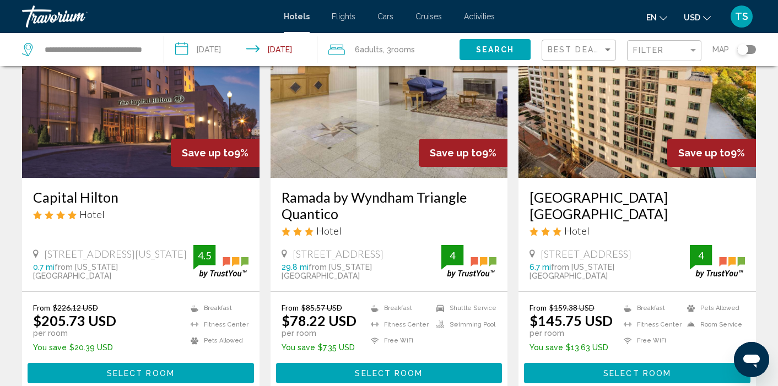
scroll to position [530, 0]
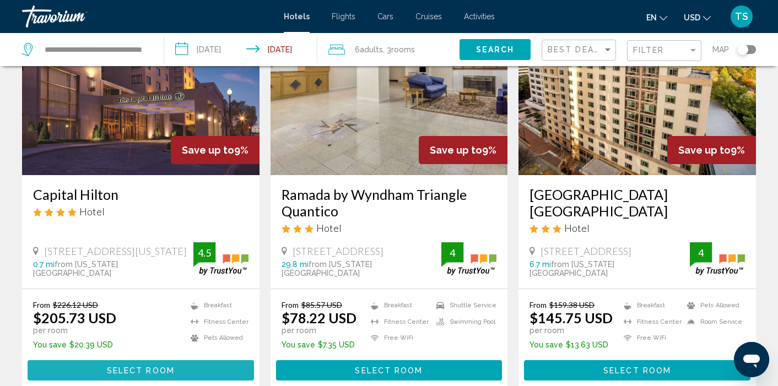
click at [141, 367] on span "Select Room" at bounding box center [141, 371] width 68 height 9
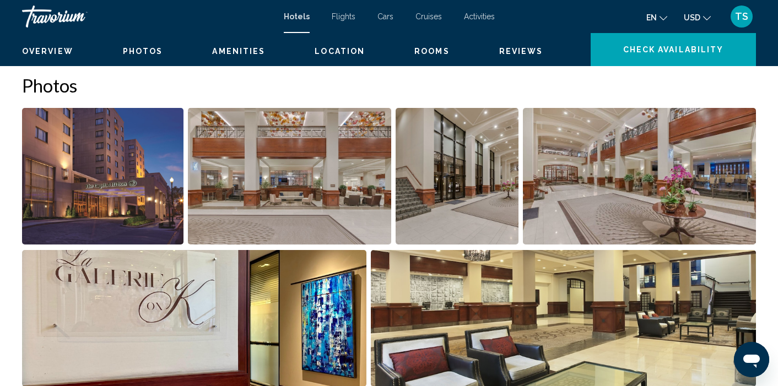
scroll to position [5, 0]
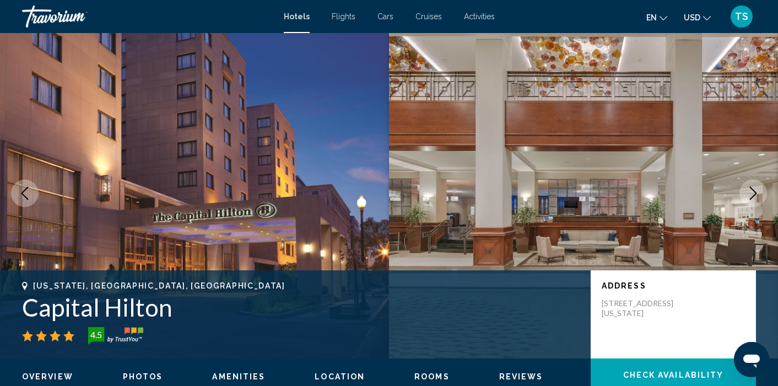
click at [425, 380] on span "Rooms" at bounding box center [431, 377] width 35 height 9
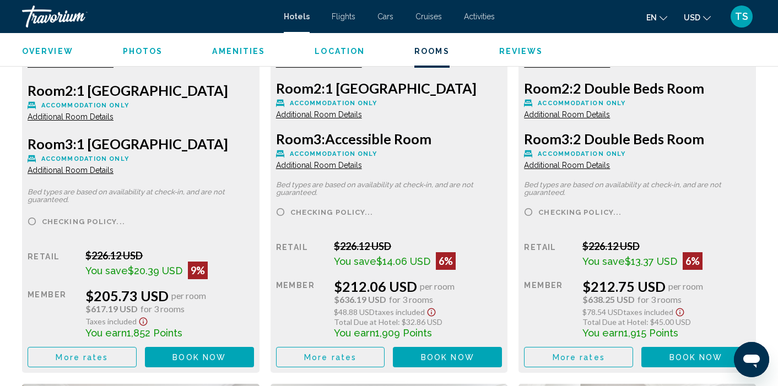
scroll to position [1684, 0]
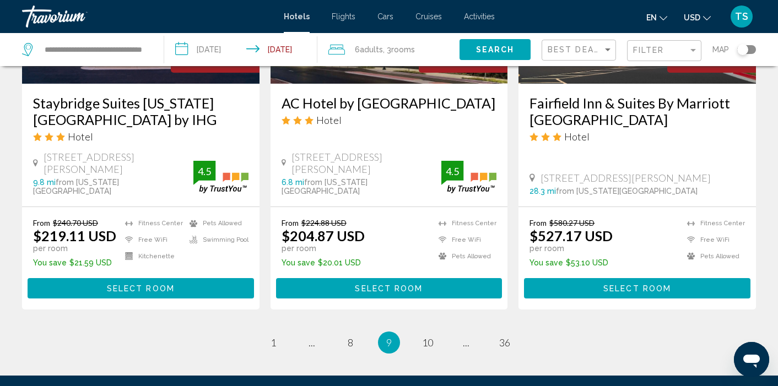
scroll to position [1447, 0]
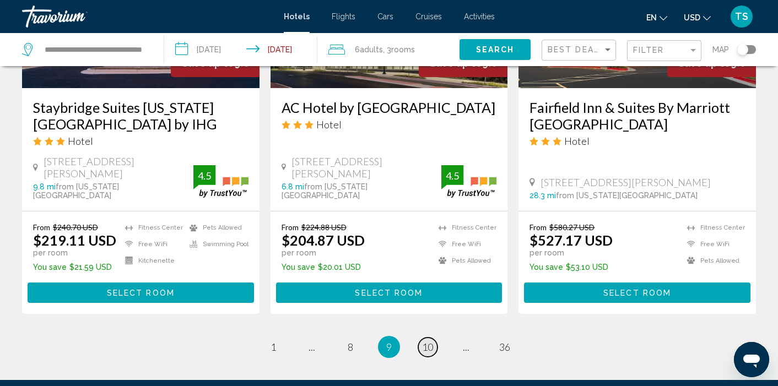
click at [423, 341] on span "10" at bounding box center [427, 347] width 11 height 12
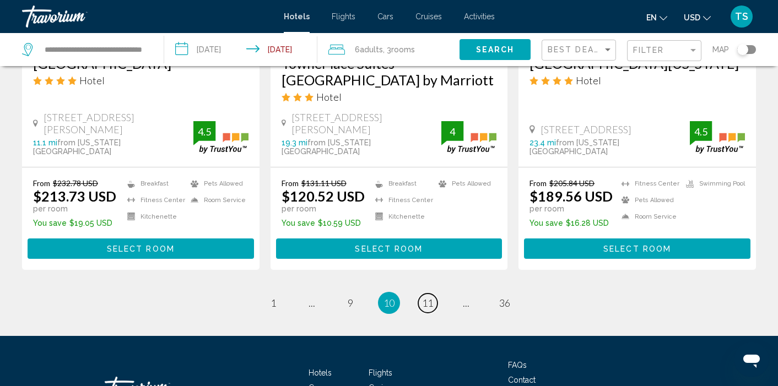
scroll to position [1555, 0]
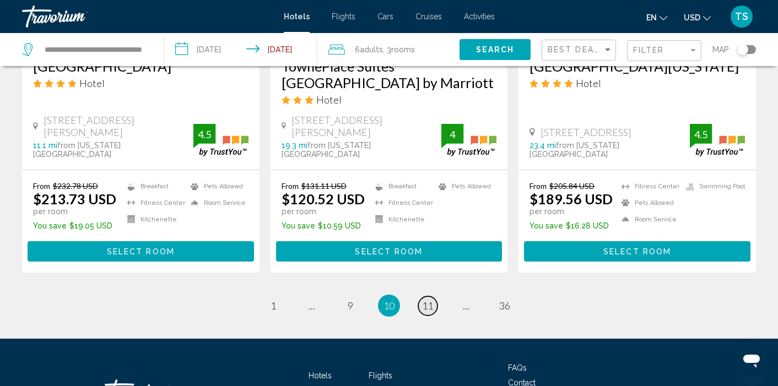
click at [432, 300] on span "11" at bounding box center [427, 306] width 11 height 12
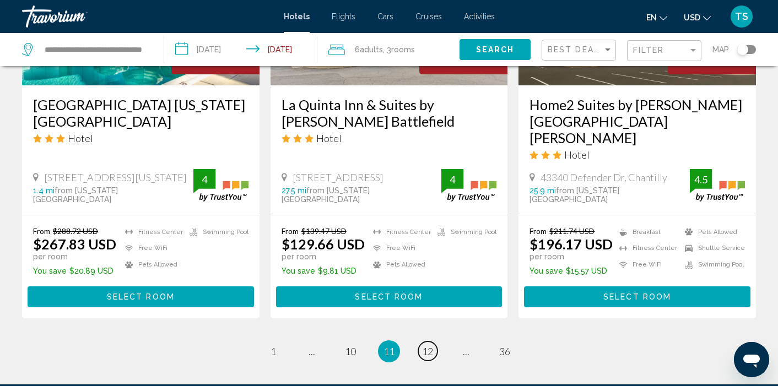
scroll to position [1490, 0]
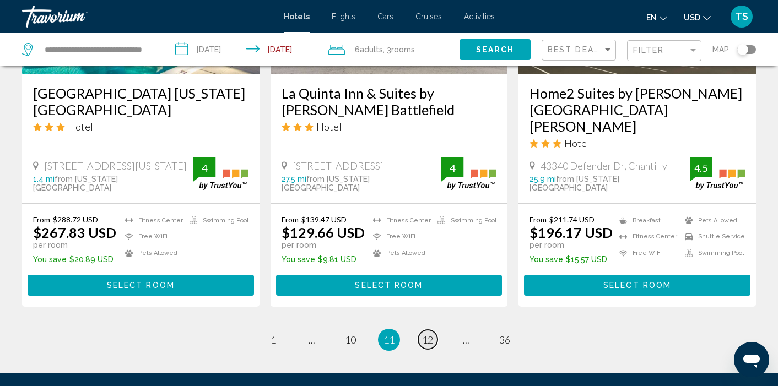
click at [429, 334] on span "12" at bounding box center [427, 340] width 11 height 12
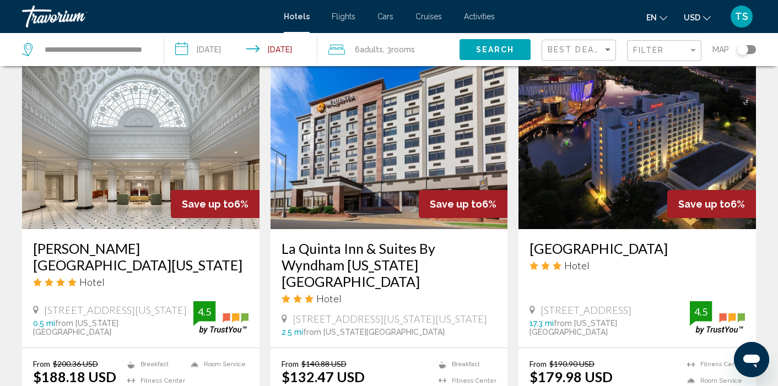
scroll to position [898, 0]
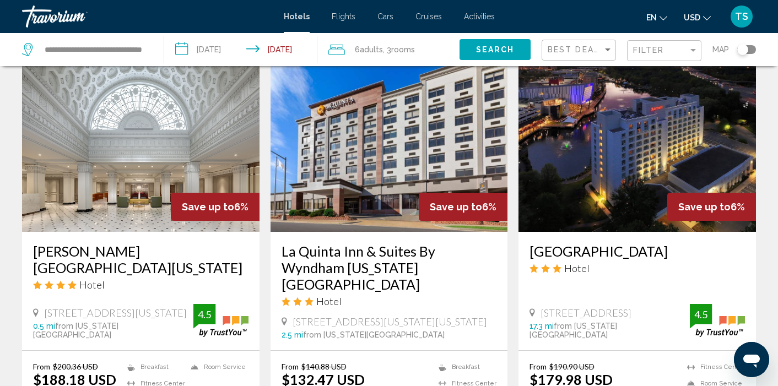
click at [82, 181] on img "Main content" at bounding box center [141, 144] width 238 height 176
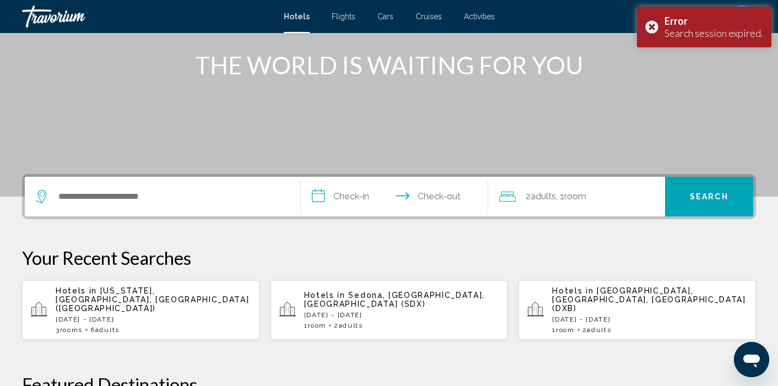
scroll to position [140, 0]
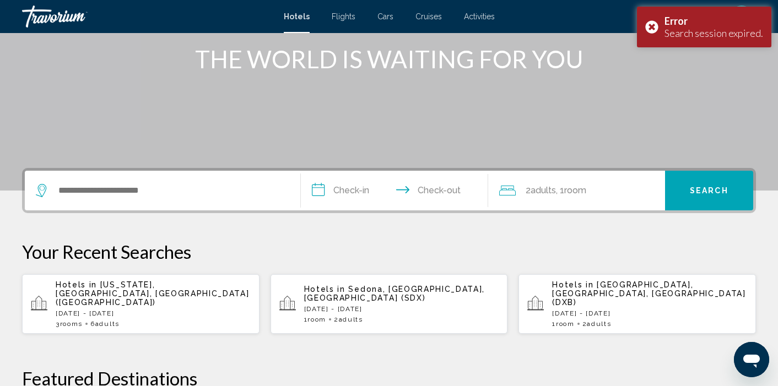
click at [122, 310] on p "[DATE] - [DATE]" at bounding box center [153, 314] width 195 height 8
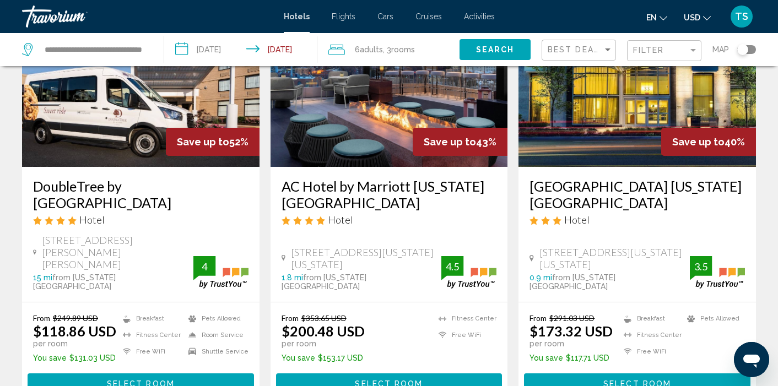
scroll to position [117, 0]
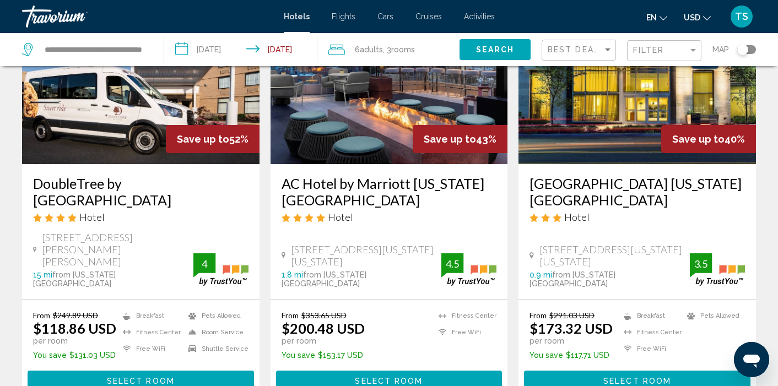
click at [627, 123] on img "Main content" at bounding box center [638, 76] width 238 height 176
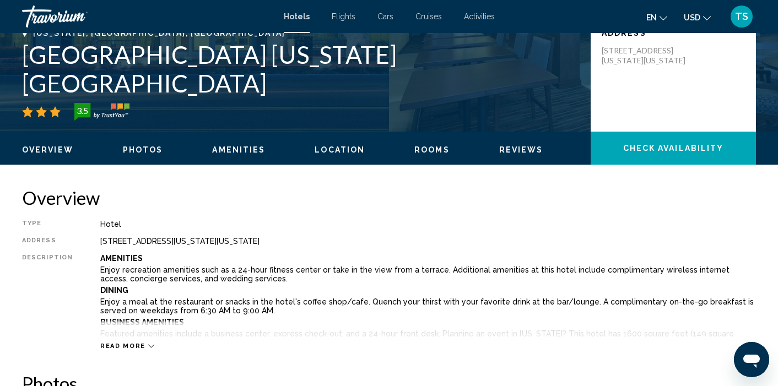
scroll to position [229, 0]
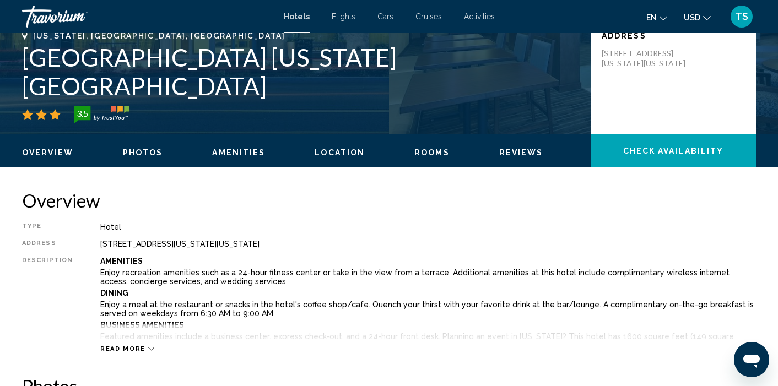
click at [419, 154] on span "Rooms" at bounding box center [431, 152] width 35 height 9
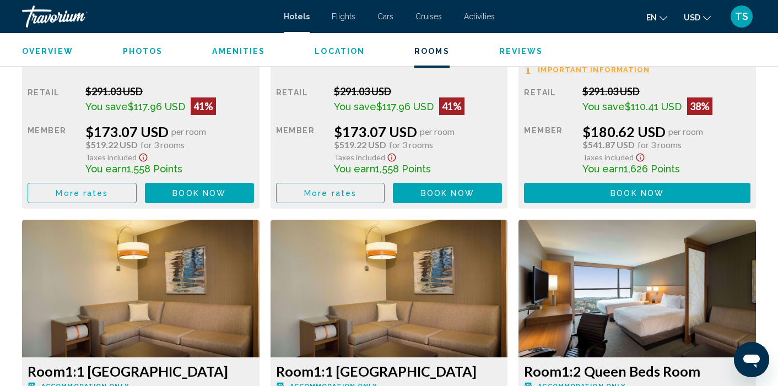
scroll to position [1779, 0]
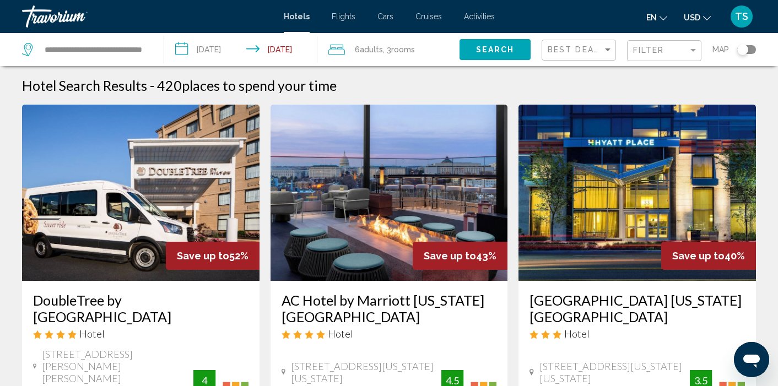
click at [596, 225] on img "Main content" at bounding box center [638, 193] width 238 height 176
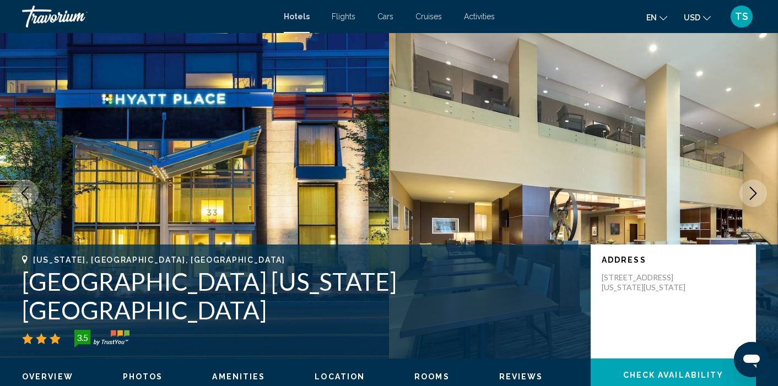
click at [428, 378] on span "Rooms" at bounding box center [431, 377] width 35 height 9
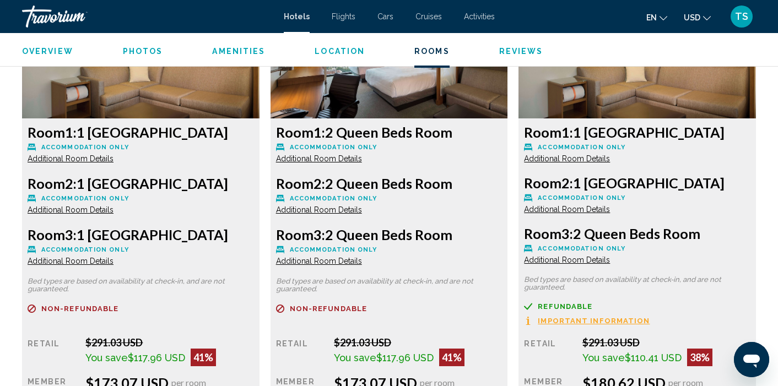
scroll to position [1726, 0]
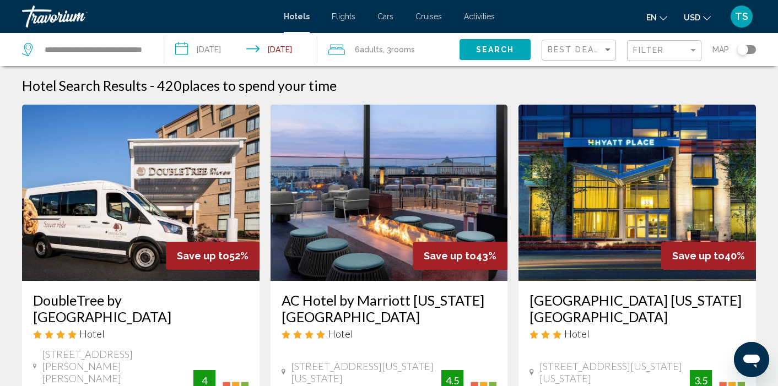
click at [637, 179] on img "Main content" at bounding box center [638, 193] width 238 height 176
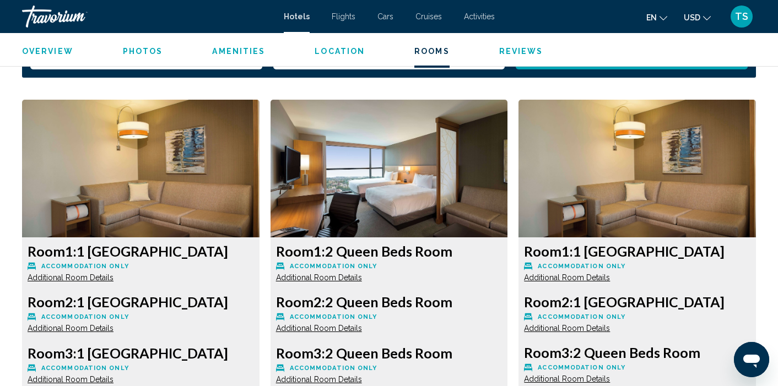
scroll to position [1474, 0]
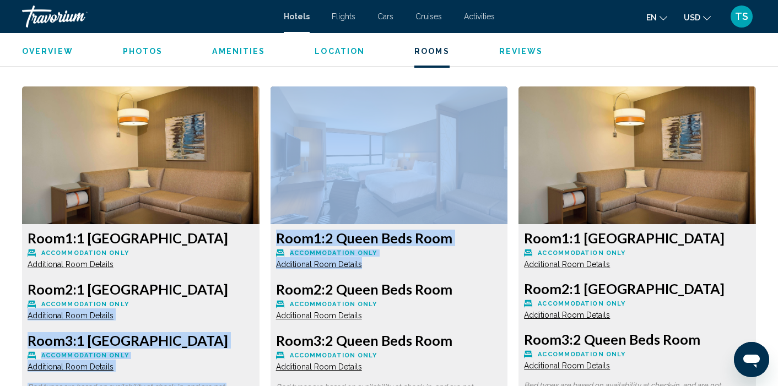
drag, startPoint x: 218, startPoint y: 301, endPoint x: 375, endPoint y: 268, distance: 161.1
click at [254, 268] on div "Room 1: 2 Queen Beds Room Accommodation Only Additional Room Details" at bounding box center [141, 250] width 227 height 40
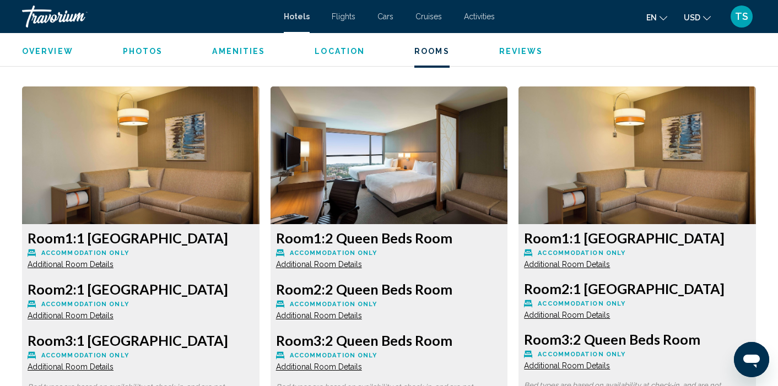
click at [114, 264] on span "Additional Room Details" at bounding box center [71, 264] width 86 height 9
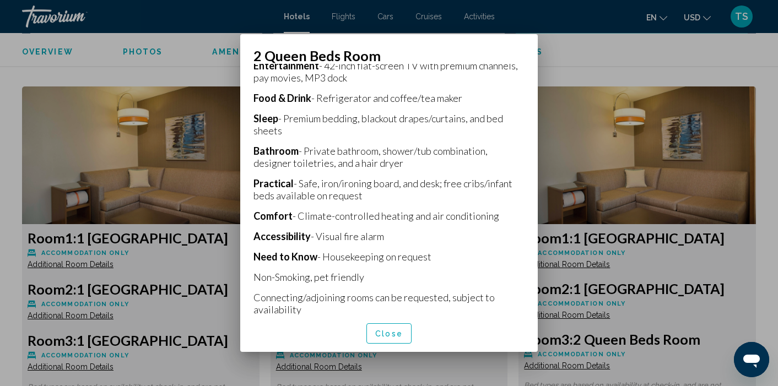
scroll to position [306, 0]
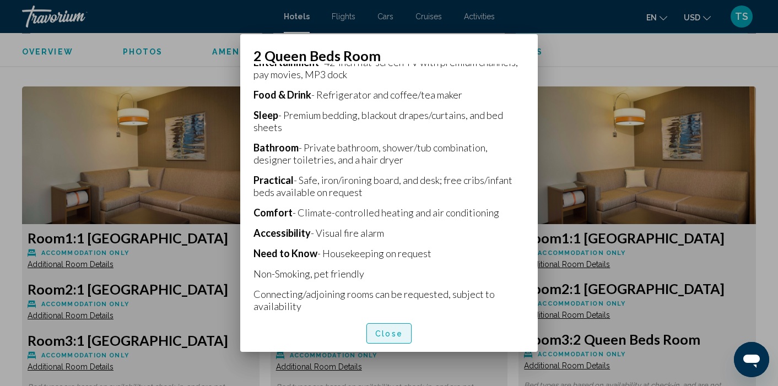
click at [387, 338] on span "Close" at bounding box center [389, 334] width 28 height 9
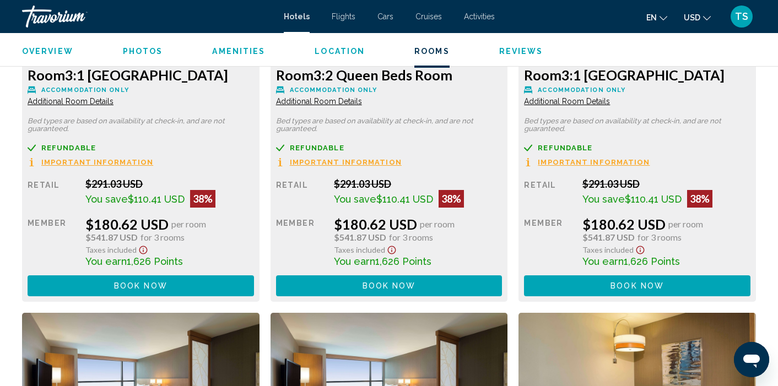
scroll to position [2269, 0]
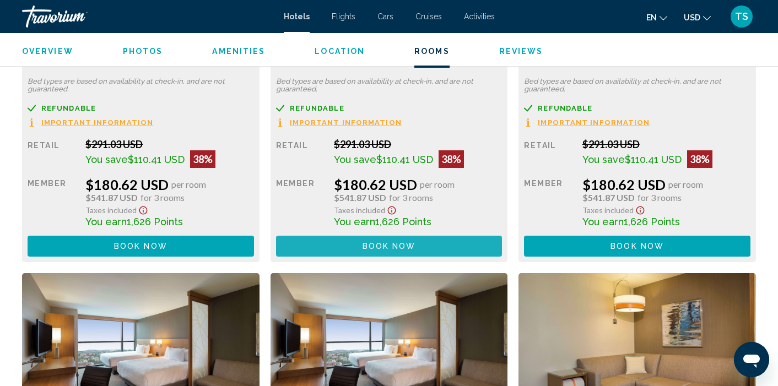
click at [379, 249] on span "Book now" at bounding box center [389, 247] width 53 height 9
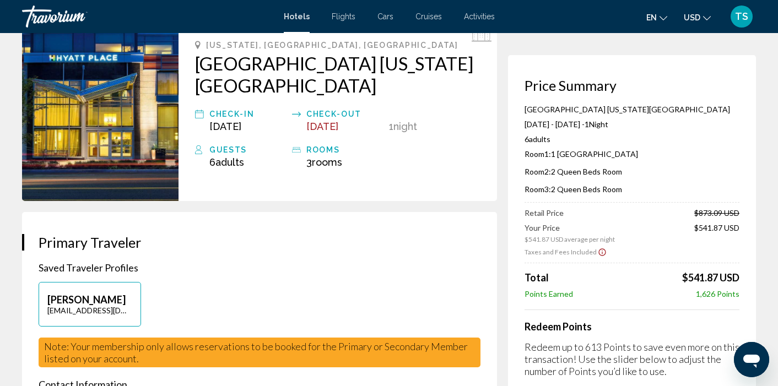
scroll to position [62, 0]
